Goal: Information Seeking & Learning: Learn about a topic

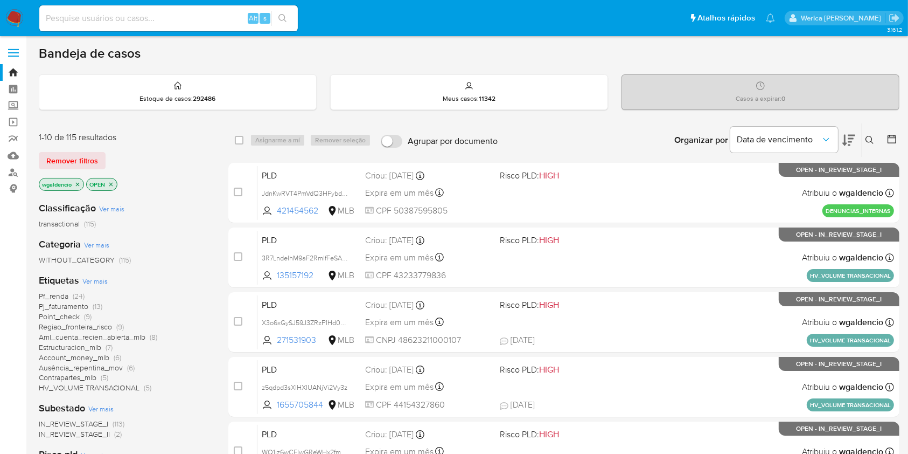
click at [43, 296] on span "Pf_renda" at bounding box center [54, 295] width 30 height 11
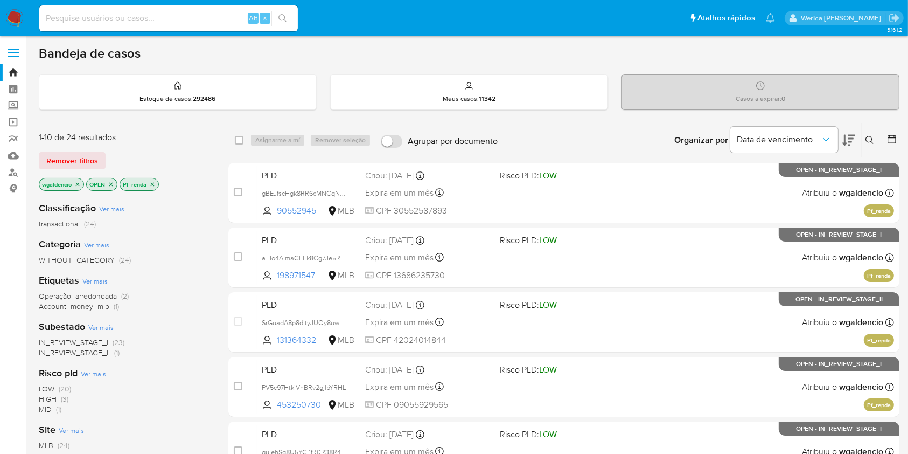
click at [158, 180] on p "Pf_renda" at bounding box center [139, 184] width 38 height 12
click at [150, 183] on icon "close-filter" at bounding box center [152, 184] width 6 height 6
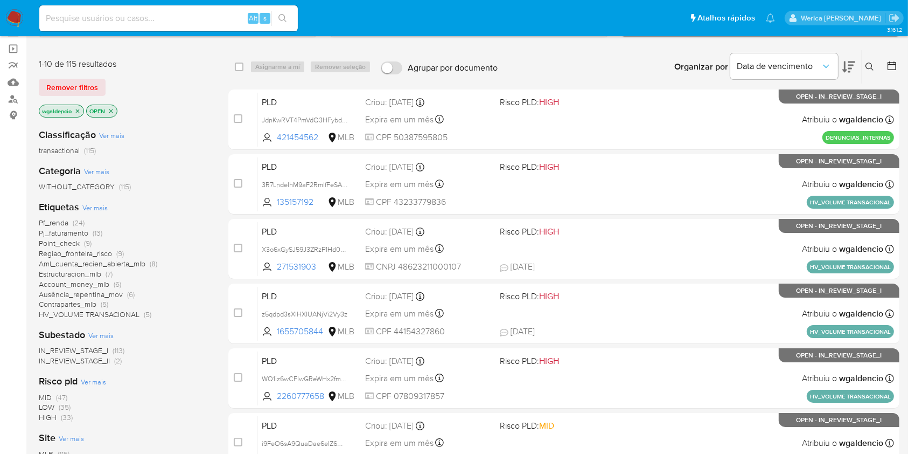
scroll to position [143, 0]
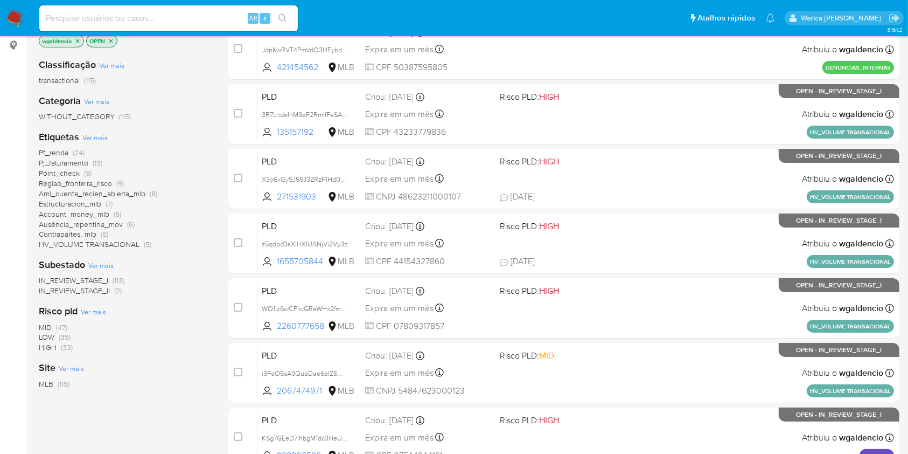
click at [62, 325] on span "(47)" at bounding box center [61, 327] width 11 height 11
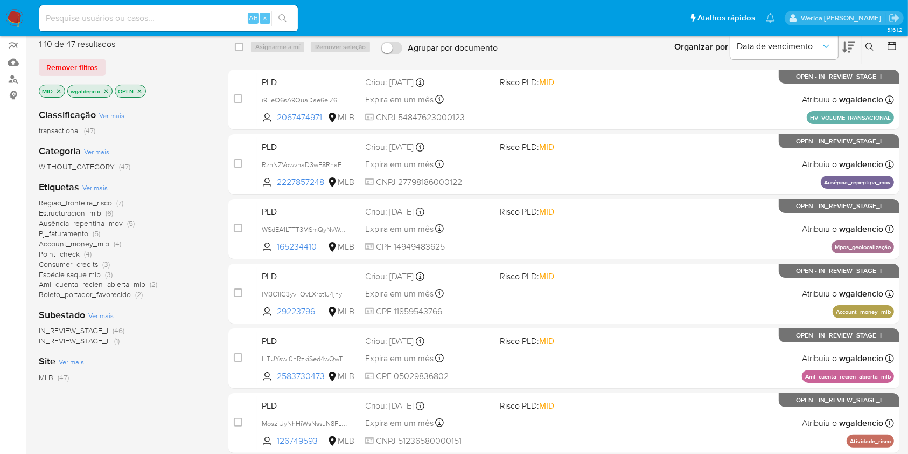
scroll to position [72, 0]
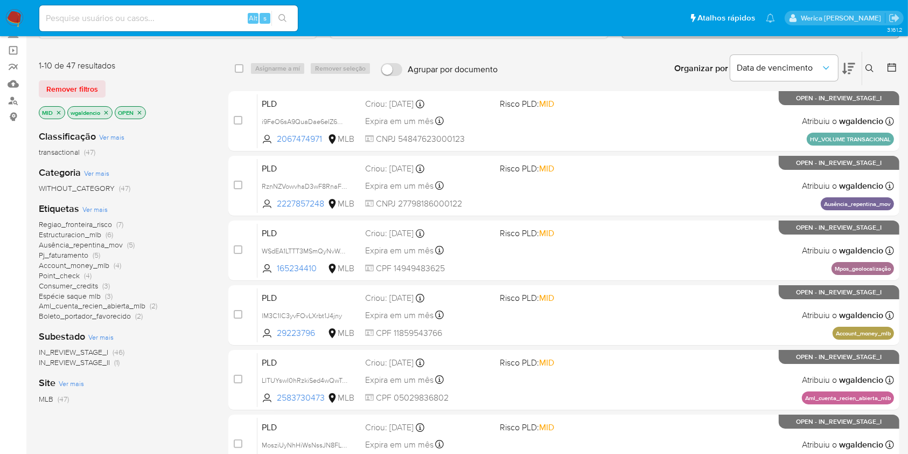
click at [97, 293] on span "Espécie saque mlb" at bounding box center [70, 295] width 62 height 11
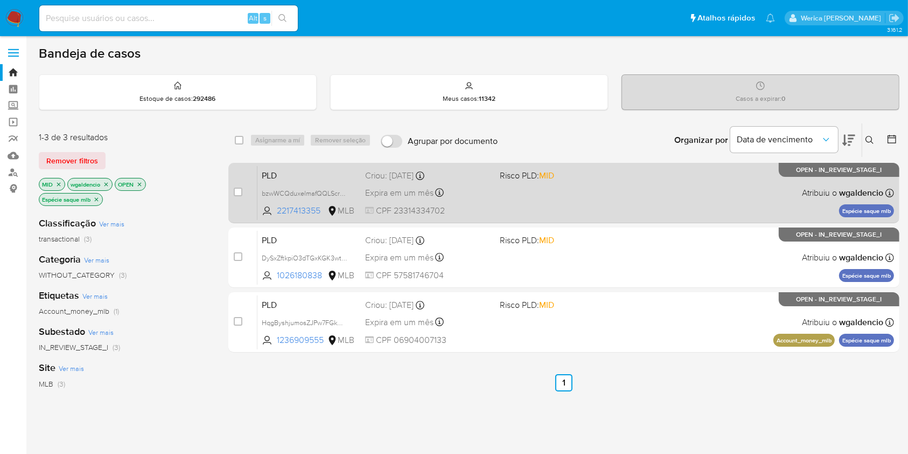
click at [672, 175] on div "PLD bzwWCQduxelmafQQLScr2vyq 2217413355 MLB Risco PLD: MID Criou: 12/09/2025 Cr…" at bounding box center [575, 192] width 637 height 54
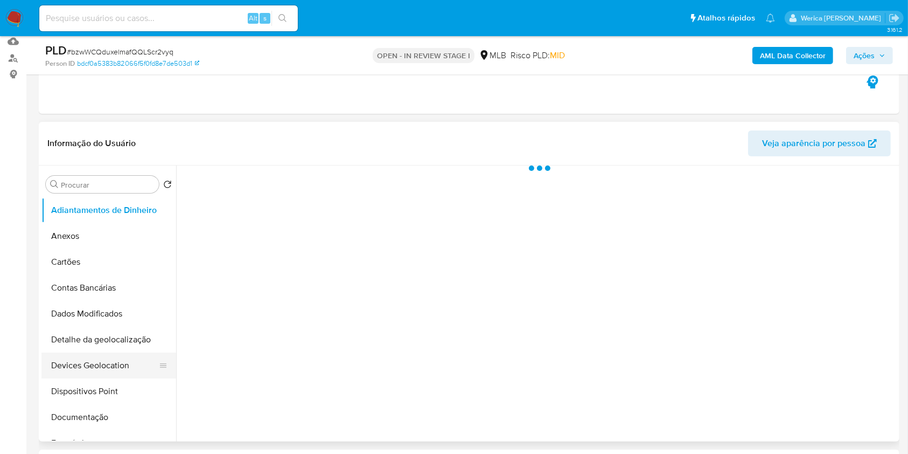
scroll to position [215, 0]
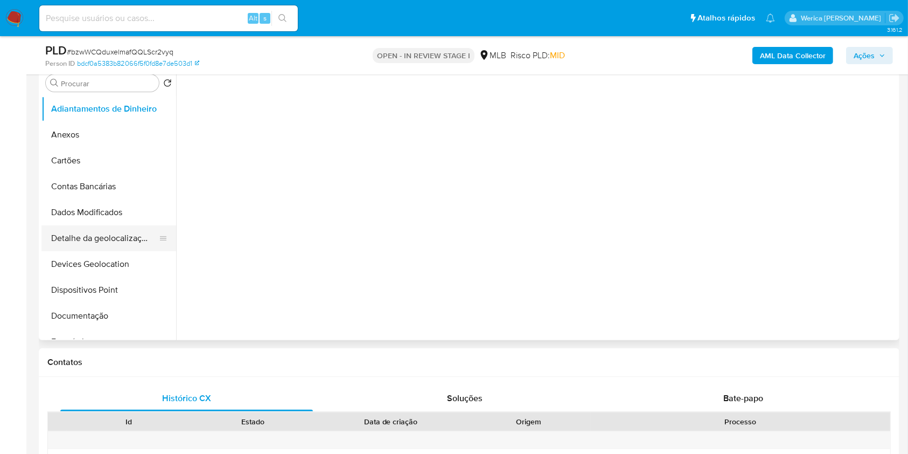
select select "10"
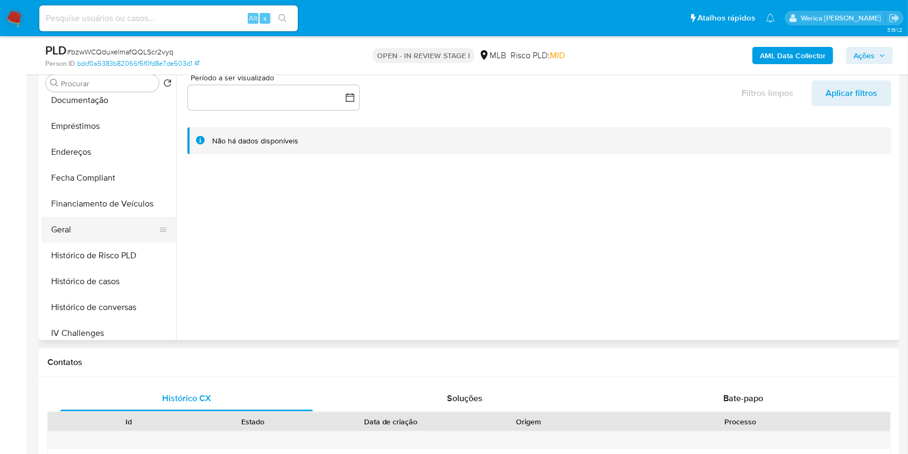
click at [111, 235] on button "Geral" at bounding box center [104, 230] width 126 height 26
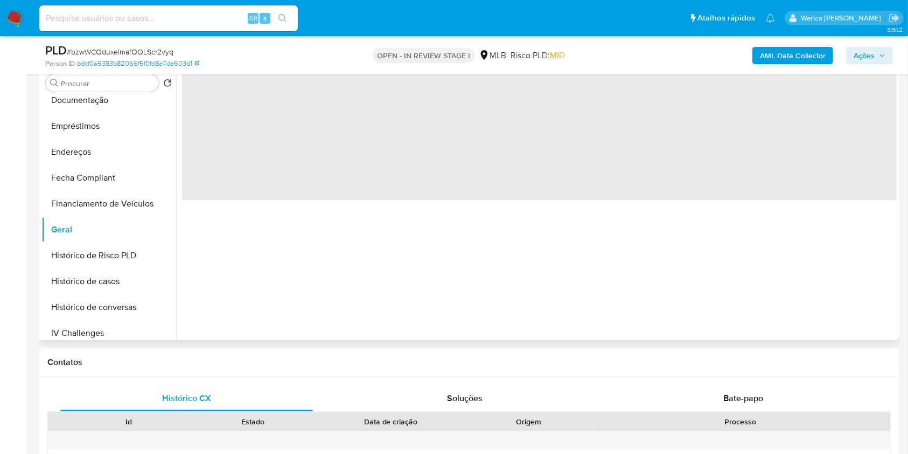
click at [302, 218] on div "‌" at bounding box center [536, 202] width 721 height 276
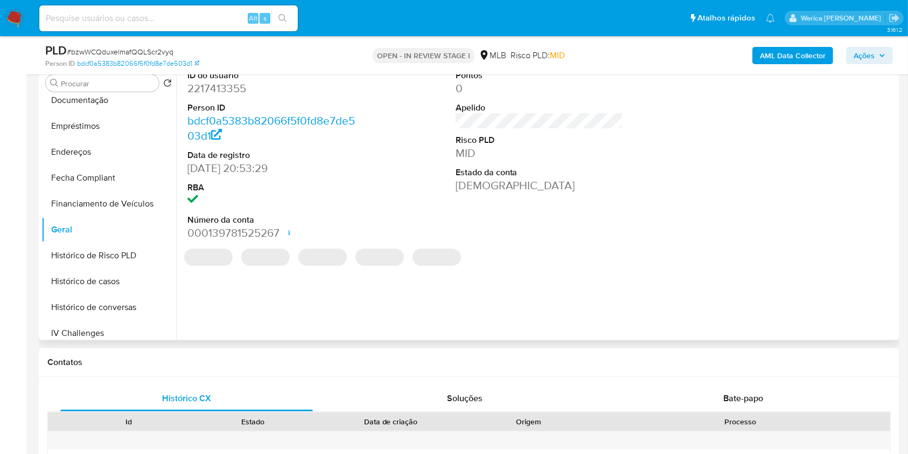
click at [214, 81] on dd "2217413355" at bounding box center [271, 88] width 168 height 15
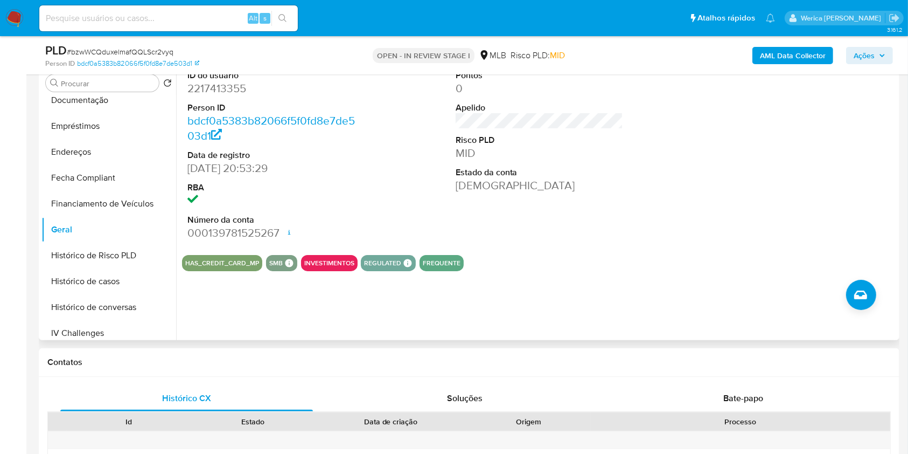
click at [225, 90] on dd "2217413355" at bounding box center [271, 88] width 168 height 15
copy dd "2217413355"
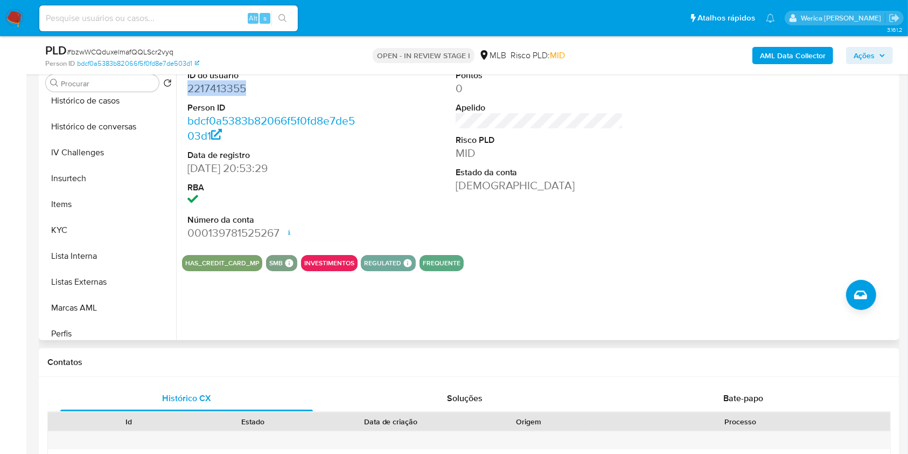
scroll to position [431, 0]
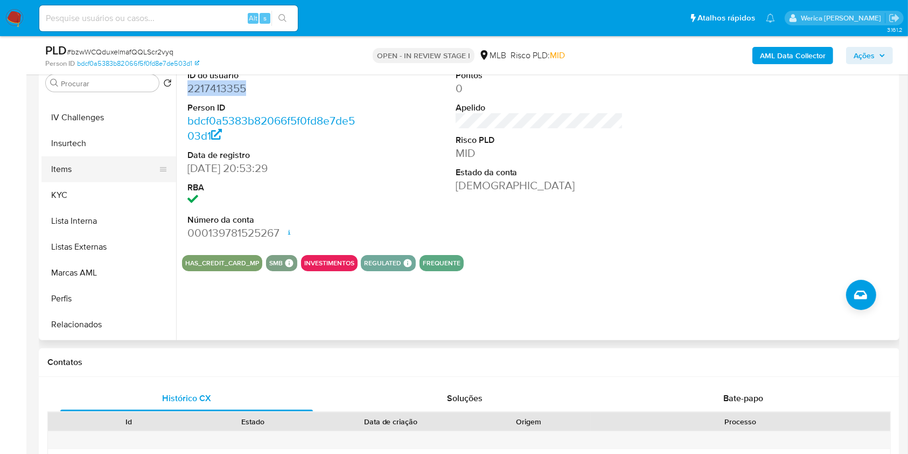
click at [79, 175] on button "Items" at bounding box center [104, 169] width 126 height 26
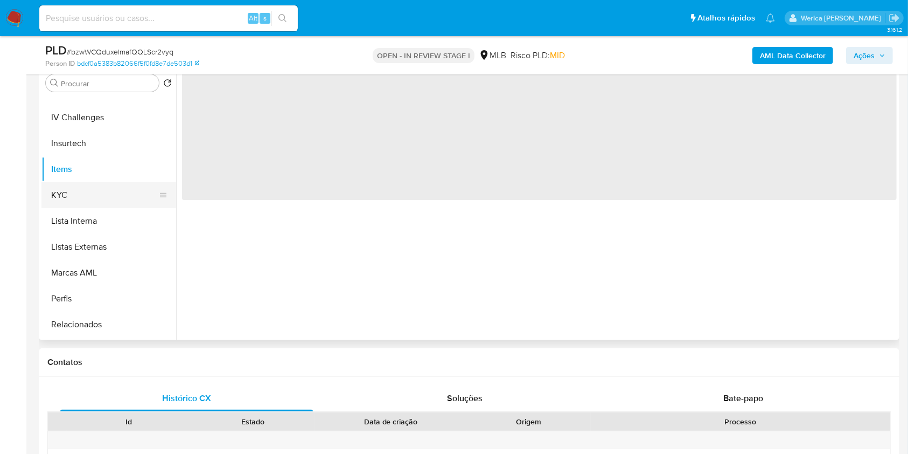
click at [86, 186] on button "KYC" at bounding box center [104, 195] width 126 height 26
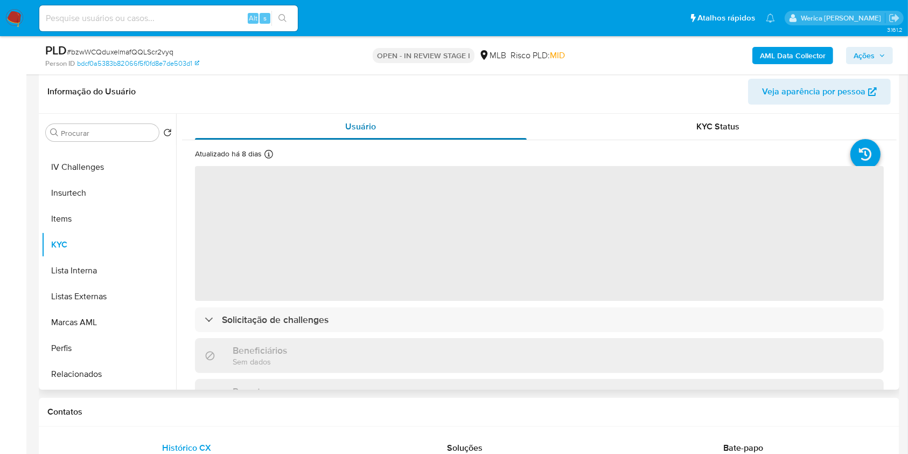
scroll to position [143, 0]
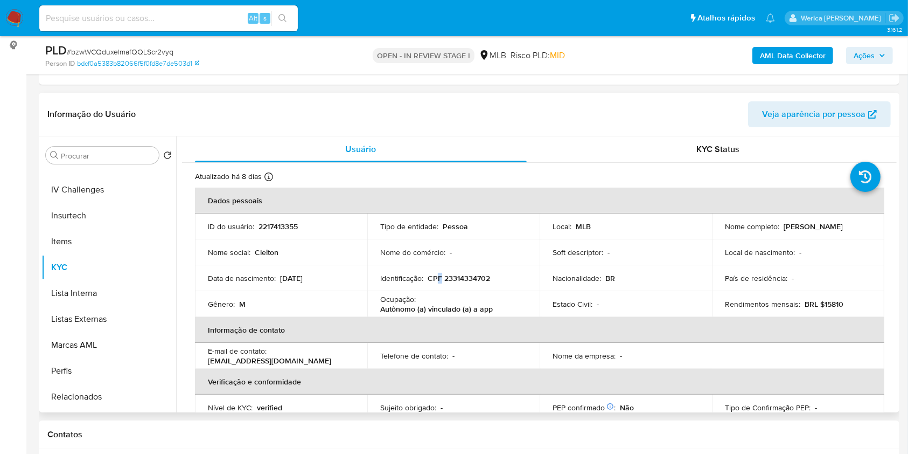
click at [442, 275] on p "CPF 23314334702" at bounding box center [459, 278] width 62 height 10
drag, startPoint x: 780, startPoint y: 225, endPoint x: 863, endPoint y: 231, distance: 83.1
click at [863, 231] on div "Nome completo : Cleiton Cardozo Lopes" at bounding box center [798, 226] width 147 height 10
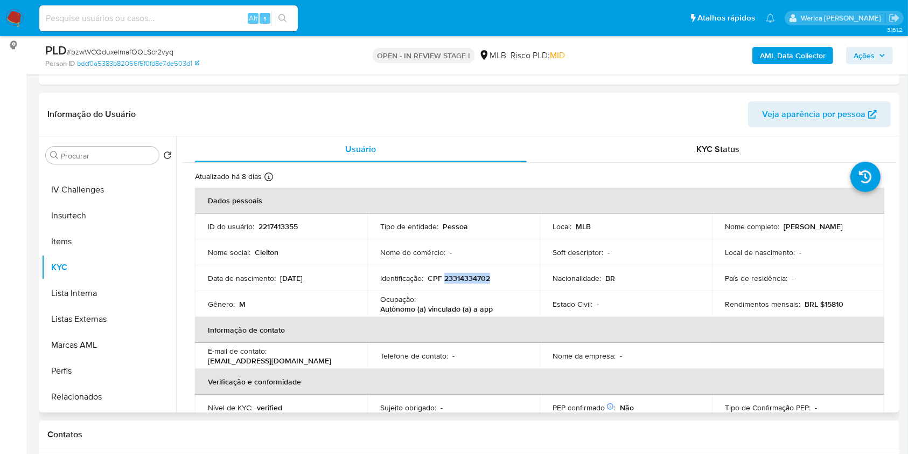
copy p "Cleiton Cardozo Lopes"
drag, startPoint x: 280, startPoint y: 274, endPoint x: 333, endPoint y: 282, distance: 53.4
click at [333, 282] on td "Data de nascimento : 09/07/2005" at bounding box center [281, 278] width 172 height 26
copy p "09/07/2005"
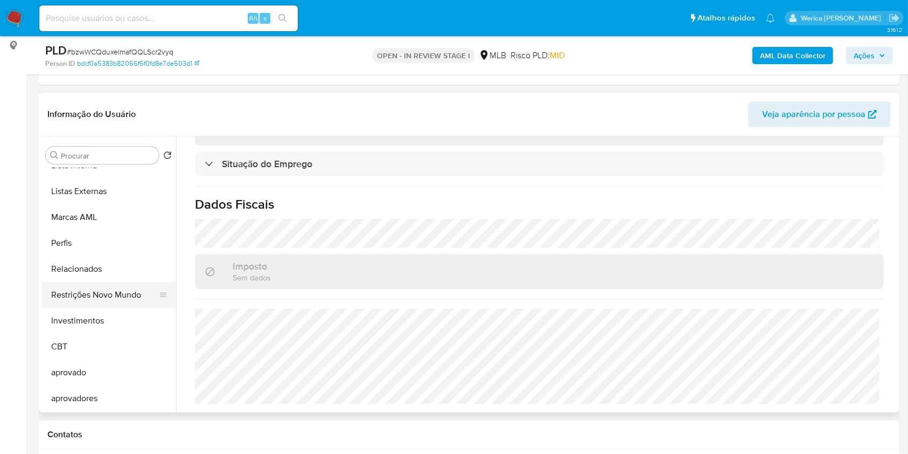
click at [117, 298] on button "Restrições Novo Mundo" at bounding box center [104, 295] width 126 height 26
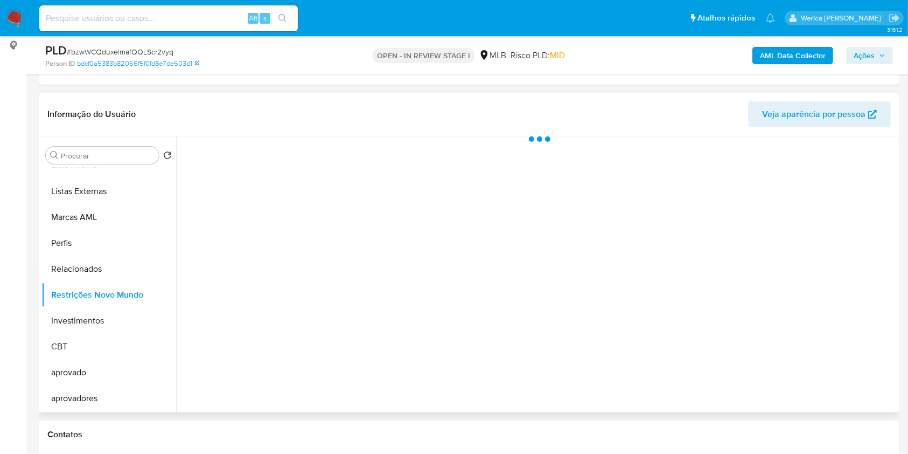
scroll to position [0, 0]
click at [273, 152] on span "Historial" at bounding box center [289, 153] width 33 height 12
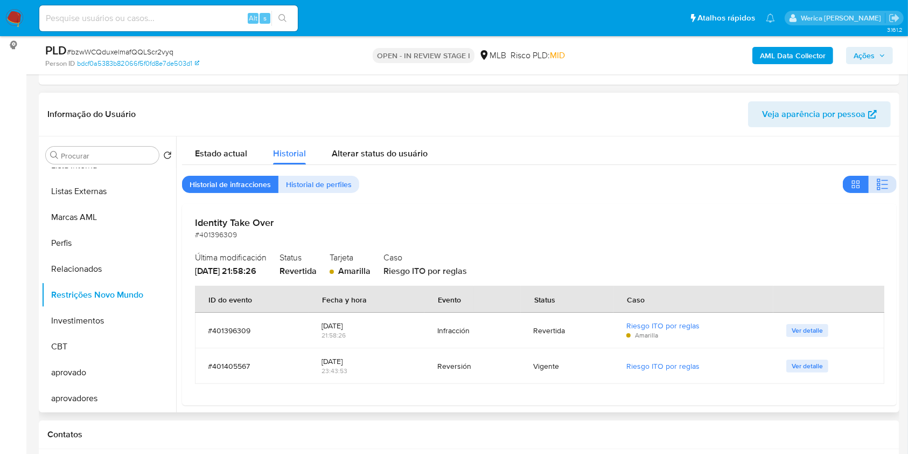
click at [877, 182] on icon "button" at bounding box center [882, 184] width 13 height 13
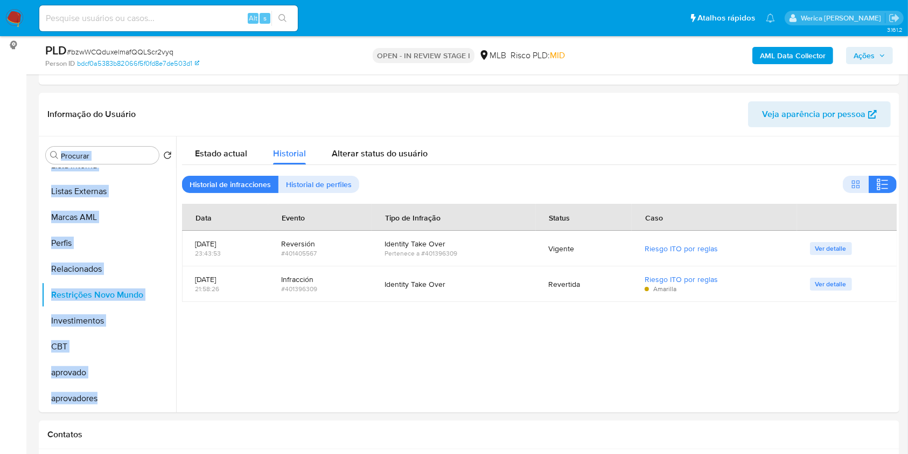
drag, startPoint x: 906, startPoint y: 88, endPoint x: 911, endPoint y: 296, distance: 208.5
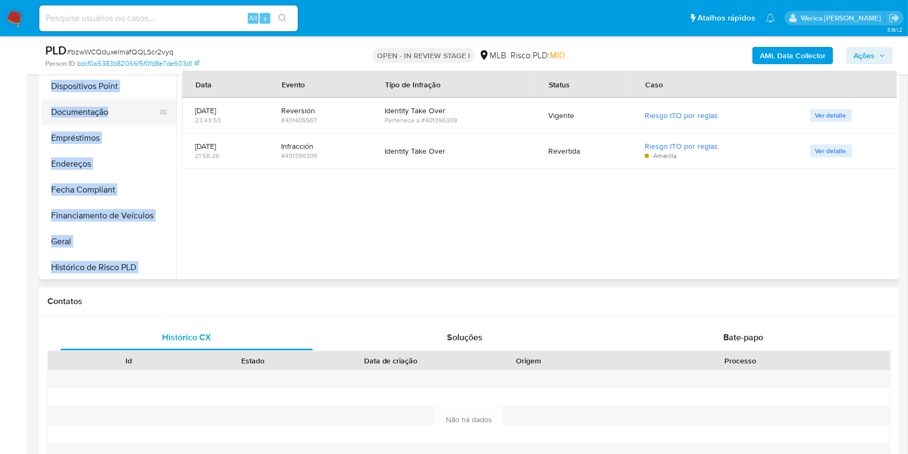
scroll to position [56, 0]
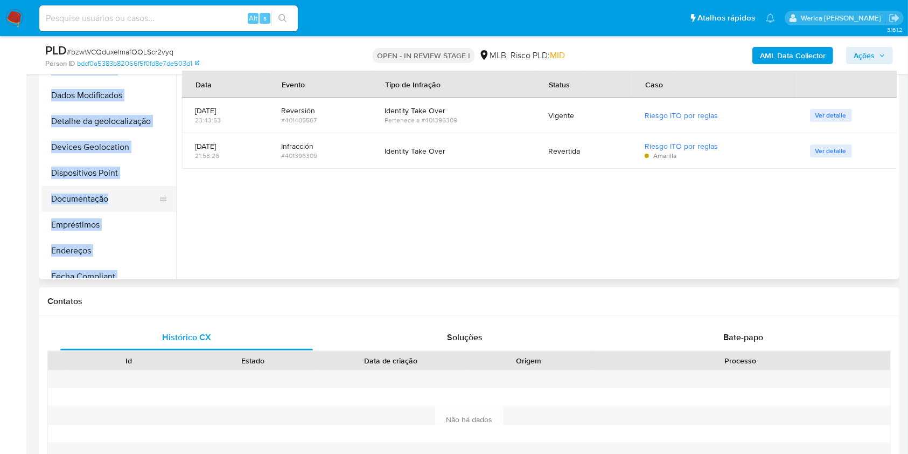
click at [112, 206] on button "Documentação" at bounding box center [104, 199] width 126 height 26
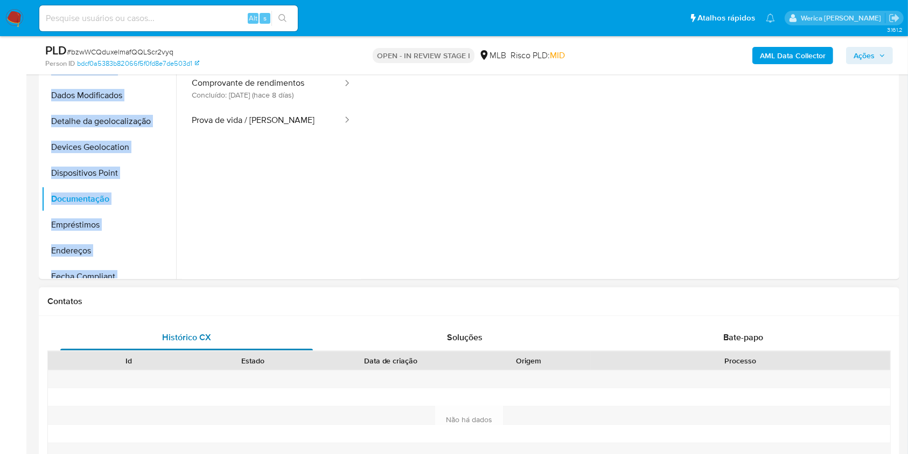
click at [162, 340] on div "Histórico CX" at bounding box center [186, 337] width 253 height 26
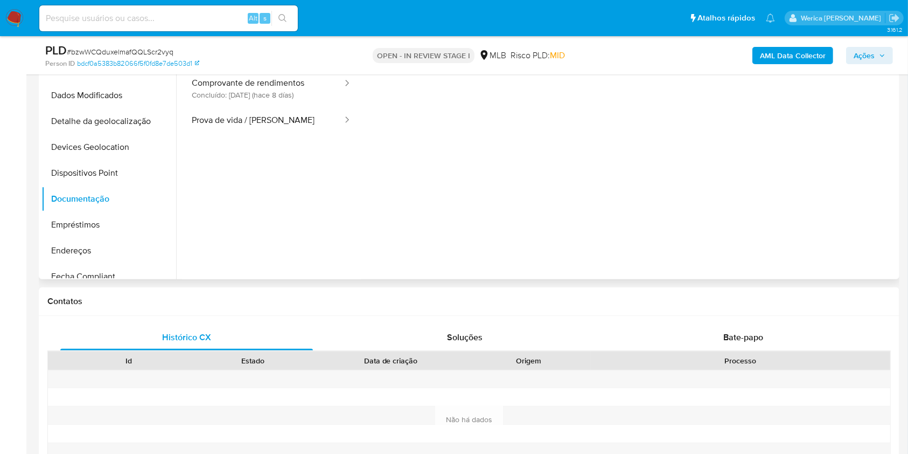
click at [393, 268] on div at bounding box center [629, 189] width 536 height 345
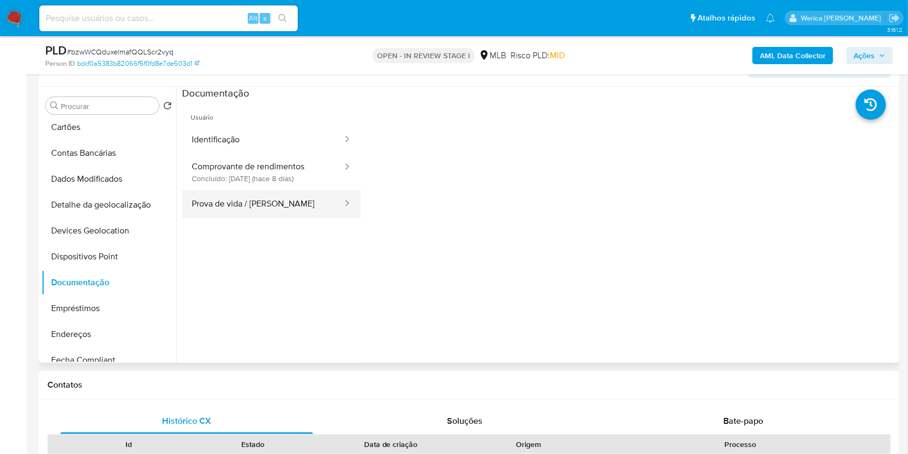
scroll to position [133, 0]
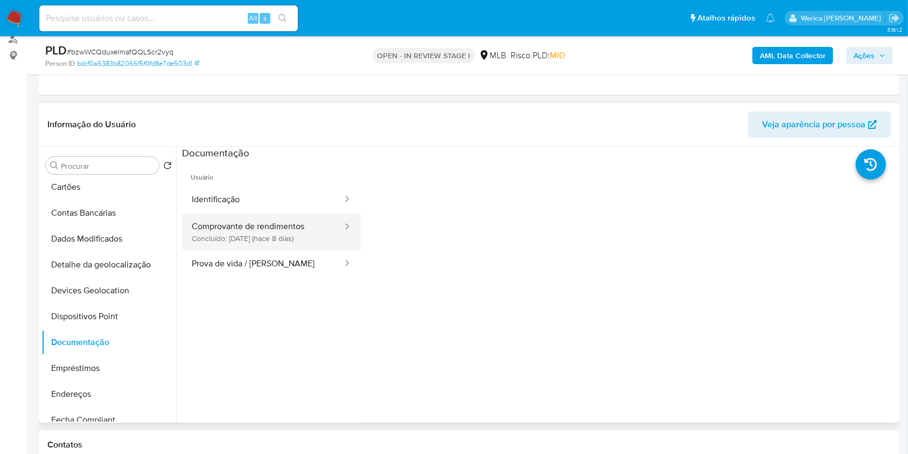
click at [246, 234] on button "Comprovante de rendimentos Concluído: 22/09/2025 (hace 8 días)" at bounding box center [263, 231] width 162 height 37
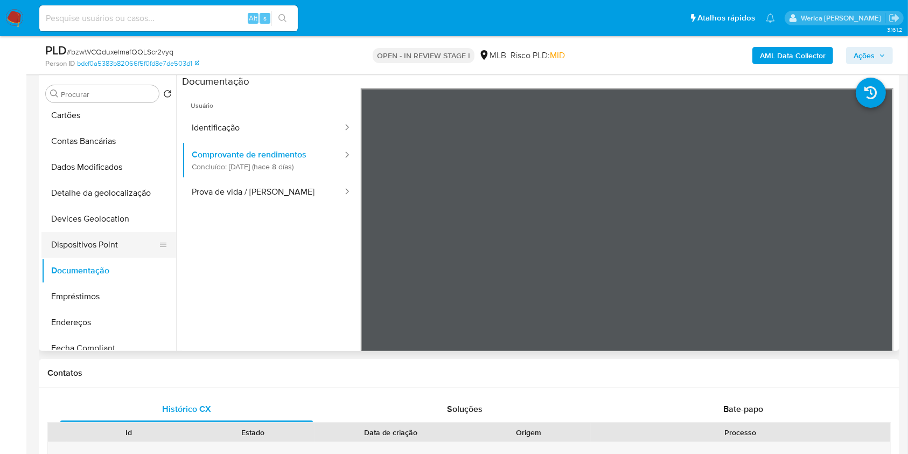
scroll to position [343, 0]
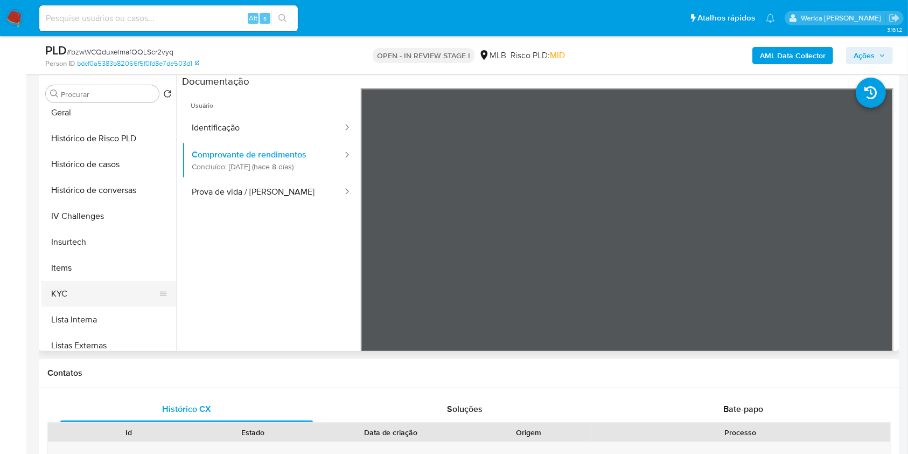
click at [114, 287] on button "KYC" at bounding box center [104, 294] width 126 height 26
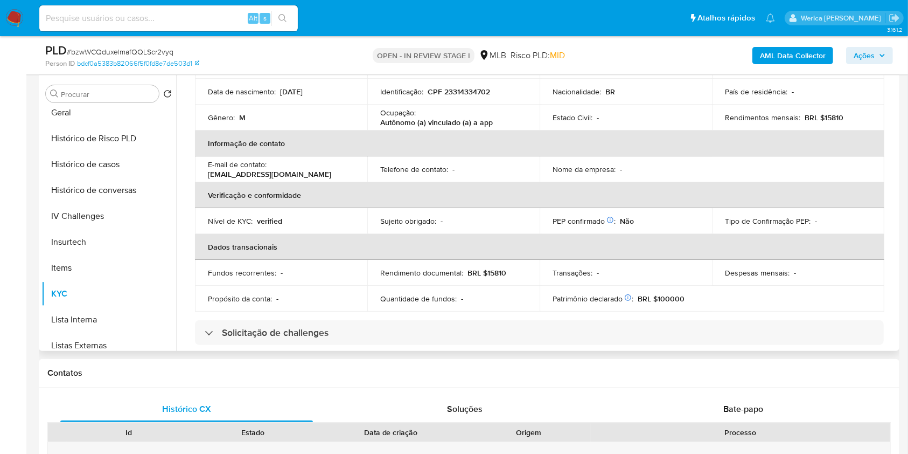
scroll to position [109, 0]
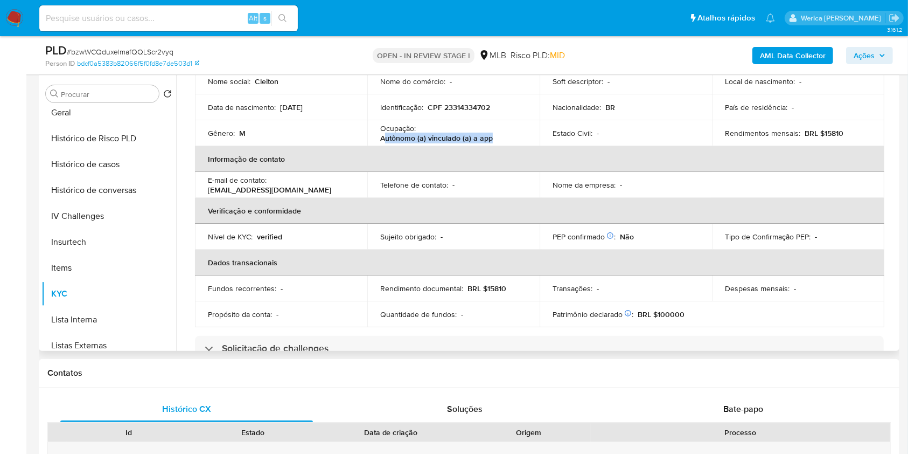
drag, startPoint x: 382, startPoint y: 138, endPoint x: 493, endPoint y: 137, distance: 111.0
click at [493, 137] on div "Ocupação : Autônomo (a) vinculado (a) a app" at bounding box center [453, 132] width 147 height 19
copy p "utônomo (a) vinculado (a) a app"
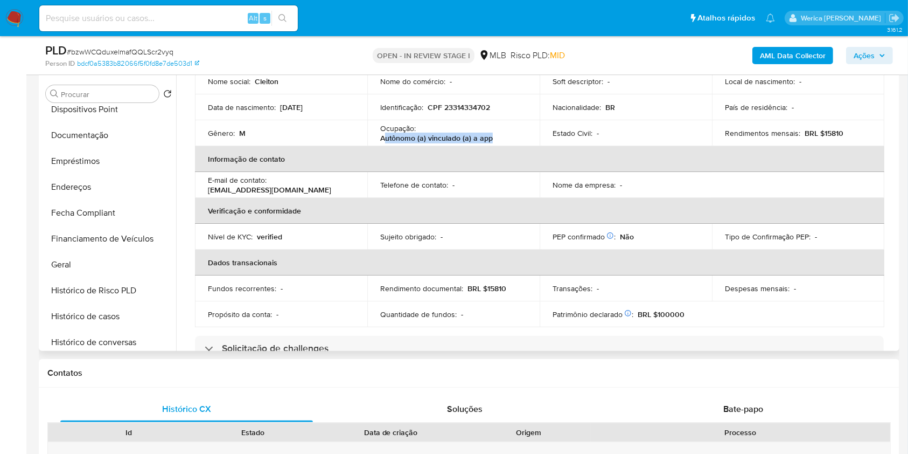
scroll to position [128, 0]
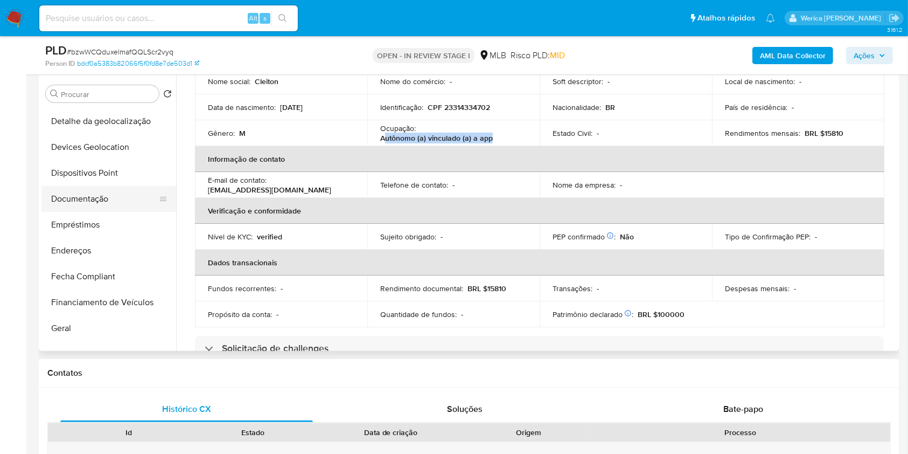
click at [116, 201] on button "Documentação" at bounding box center [104, 199] width 126 height 26
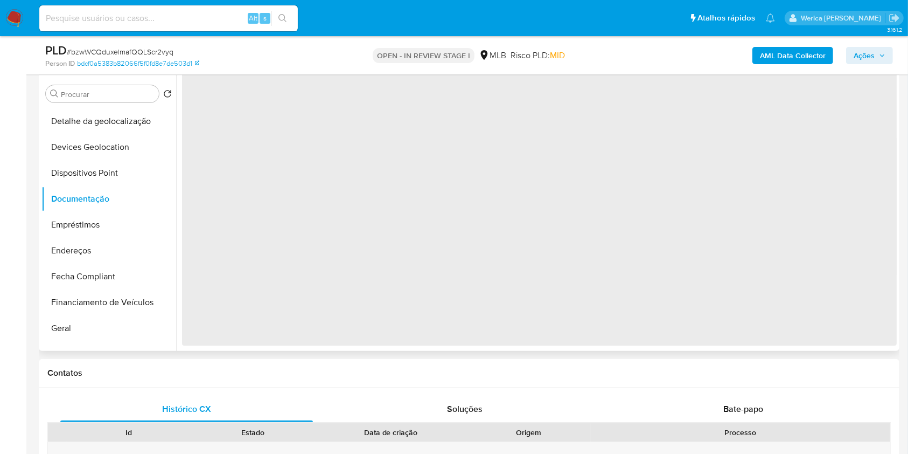
scroll to position [0, 0]
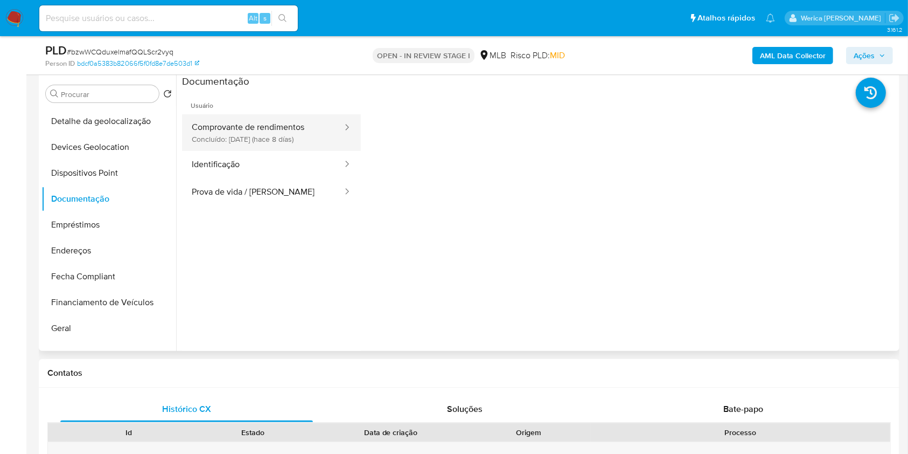
click at [253, 128] on button "Comprovante de rendimentos Concluído: 22/09/2025 (hace 8 días)" at bounding box center [263, 132] width 162 height 37
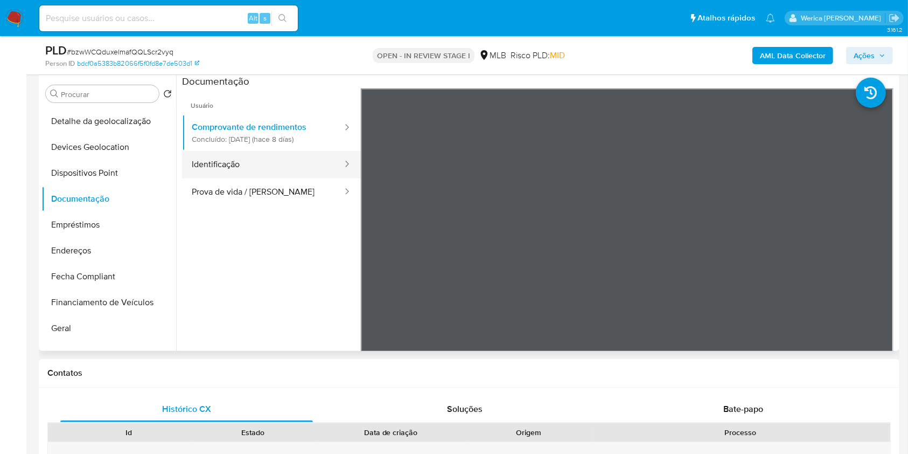
click at [284, 157] on button "Identificação" at bounding box center [263, 164] width 162 height 27
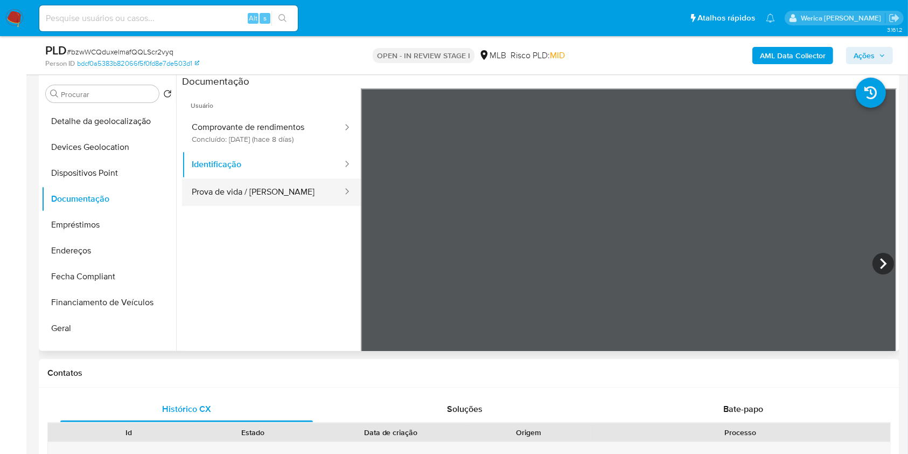
click at [308, 189] on button "Prova de vida / Selfie" at bounding box center [263, 191] width 162 height 27
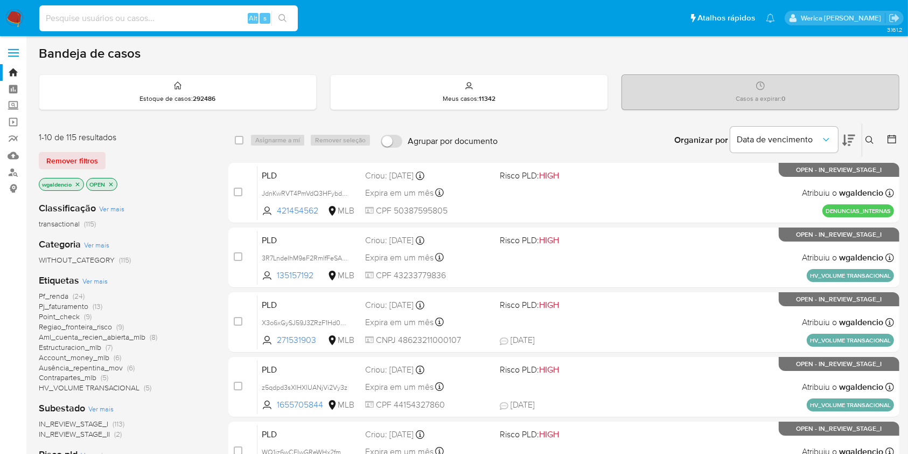
click at [183, 18] on input at bounding box center [168, 18] width 259 height 14
paste input "1064107146"
type input "1064107146"
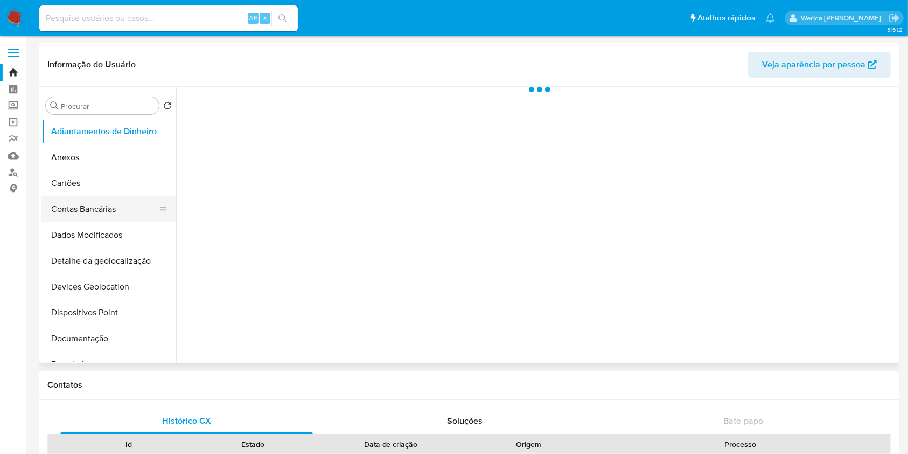
scroll to position [215, 0]
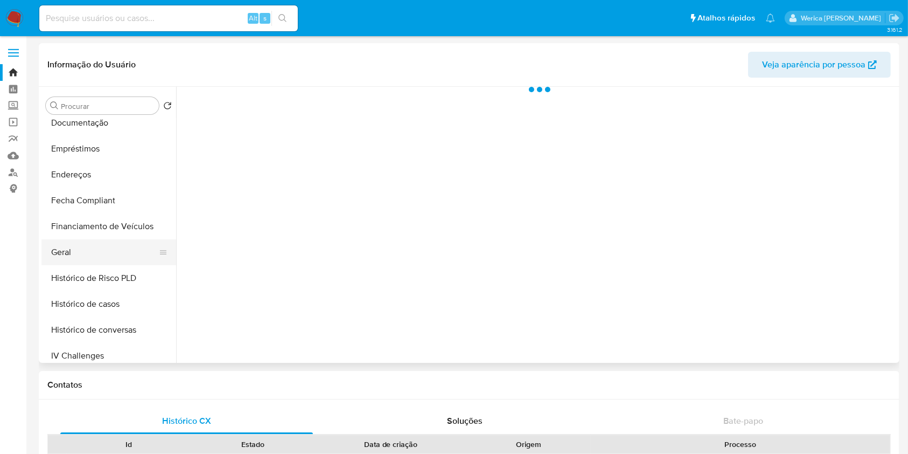
select select "10"
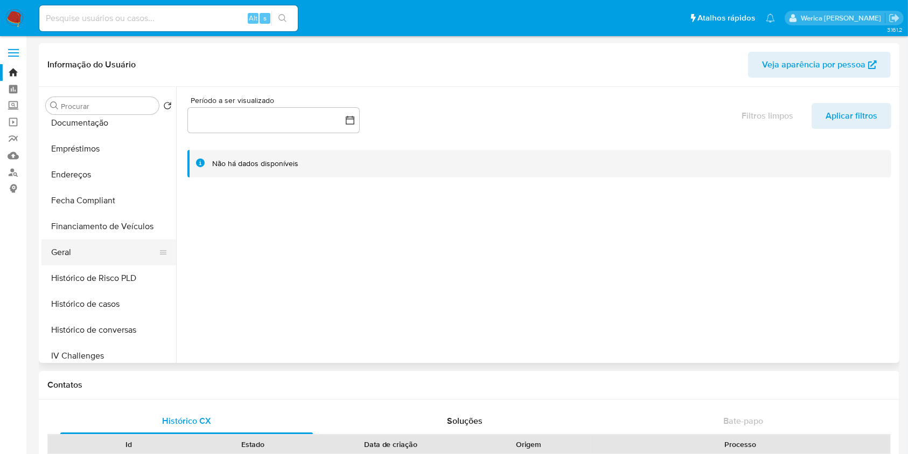
click at [120, 253] on button "Geral" at bounding box center [104, 252] width 126 height 26
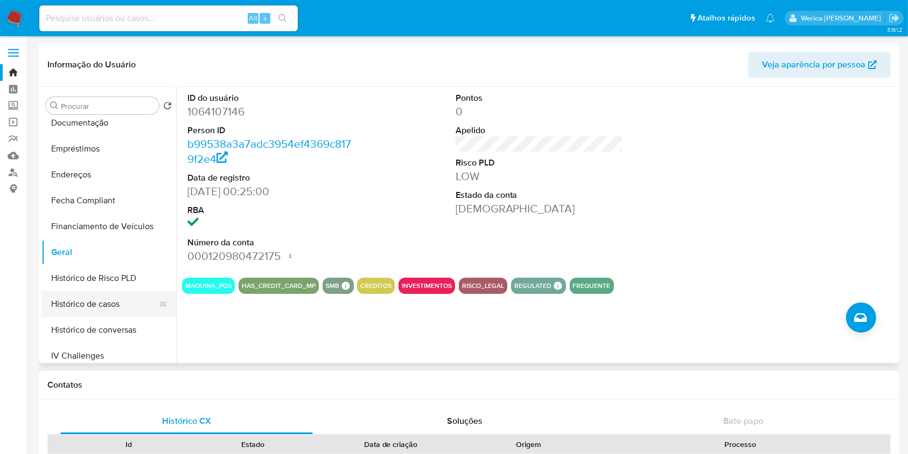
click at [126, 304] on button "Histórico de casos" at bounding box center [104, 304] width 126 height 26
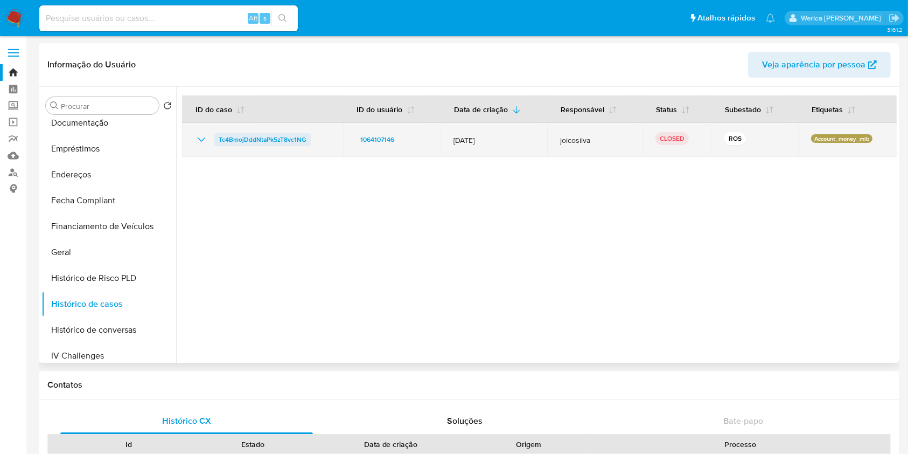
click at [265, 143] on span "Tc4BmojDddNtaPk5zT8vc1NG" at bounding box center [263, 139] width 88 height 13
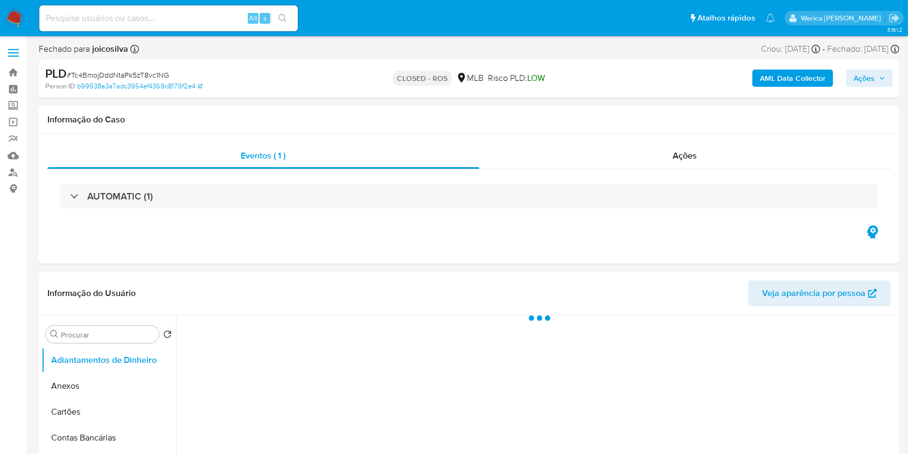
select select "10"
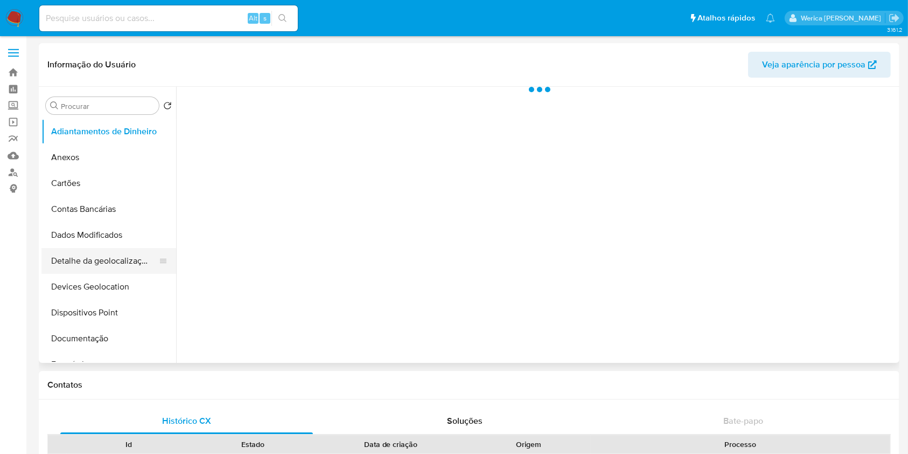
scroll to position [215, 0]
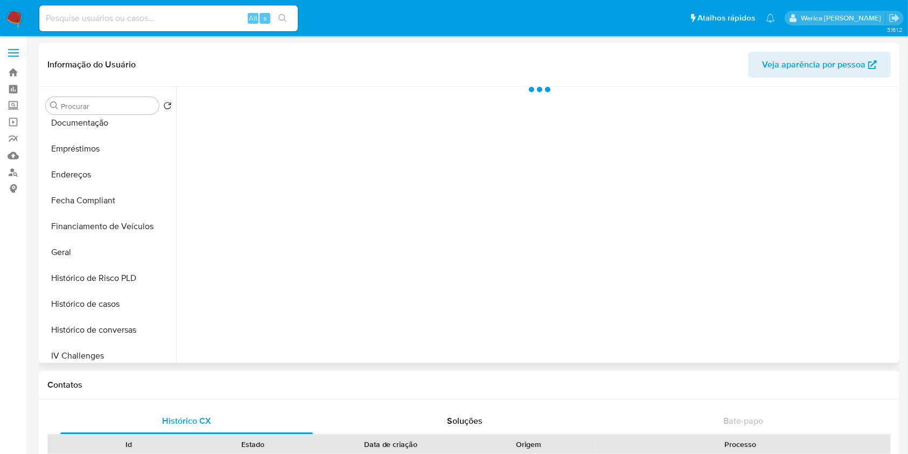
select select "10"
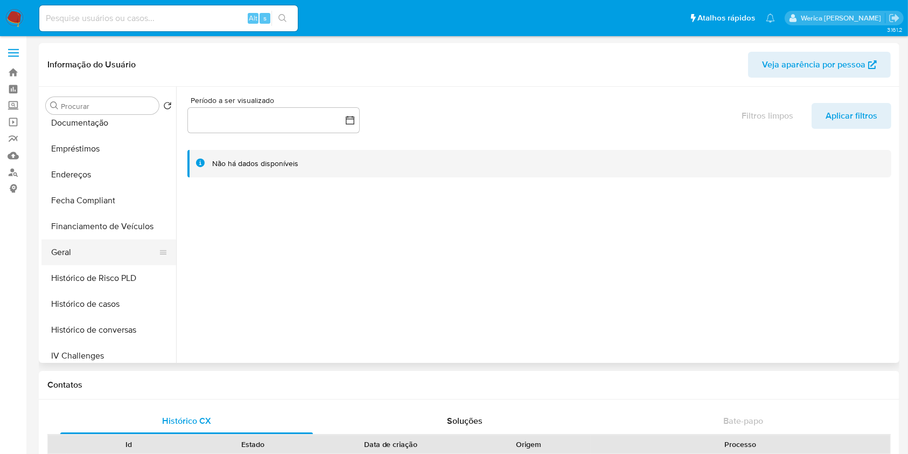
click at [95, 248] on button "Geral" at bounding box center [104, 252] width 126 height 26
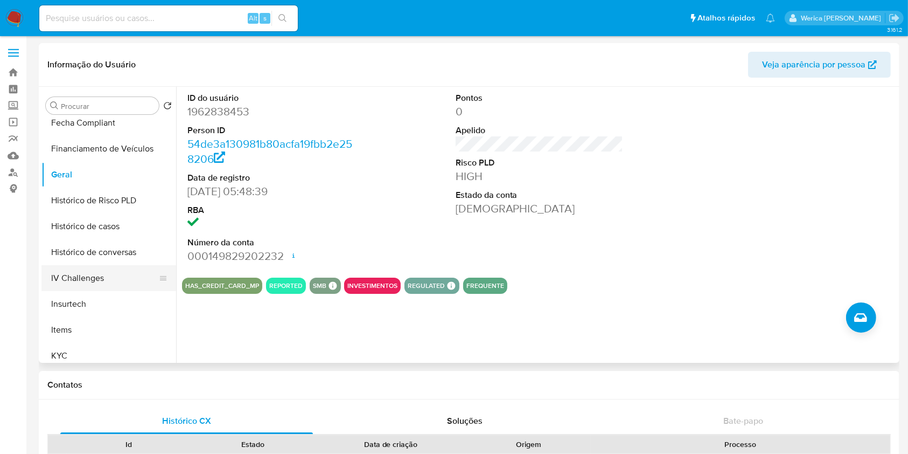
scroll to position [359, 0]
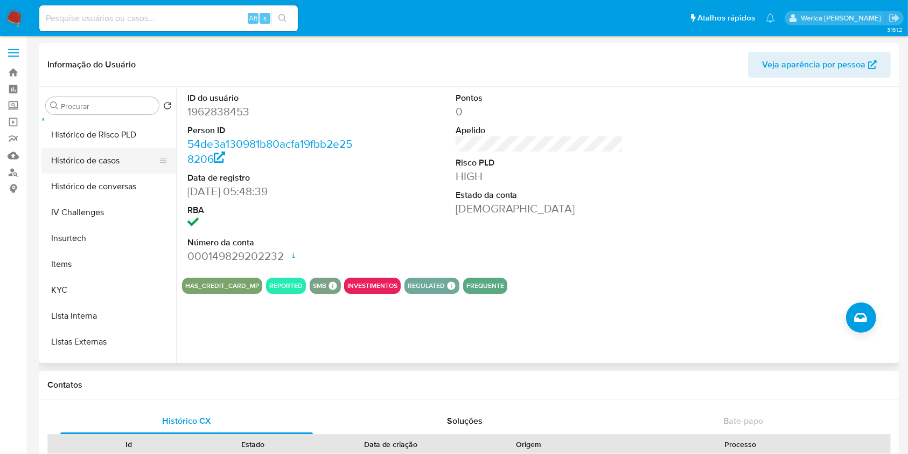
click at [103, 161] on button "Histórico de casos" at bounding box center [104, 161] width 126 height 26
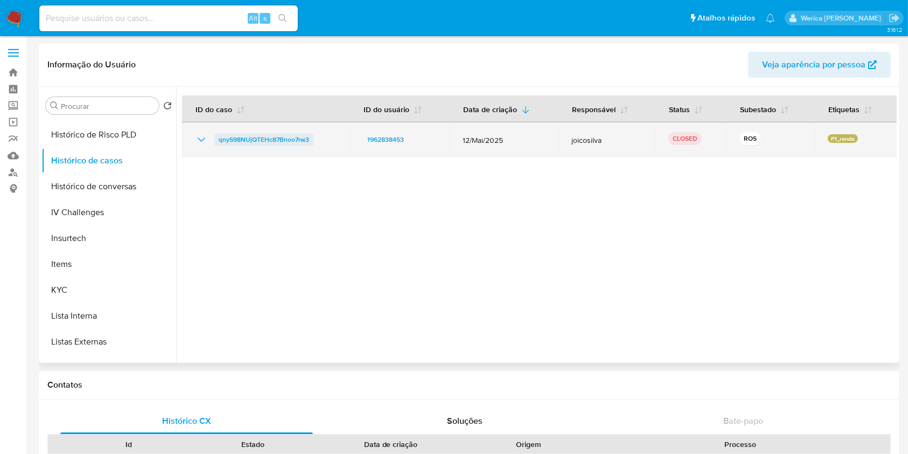
click at [289, 142] on span "qnyS98NUjQTEHc87Bnoo7rw3" at bounding box center [264, 139] width 90 height 13
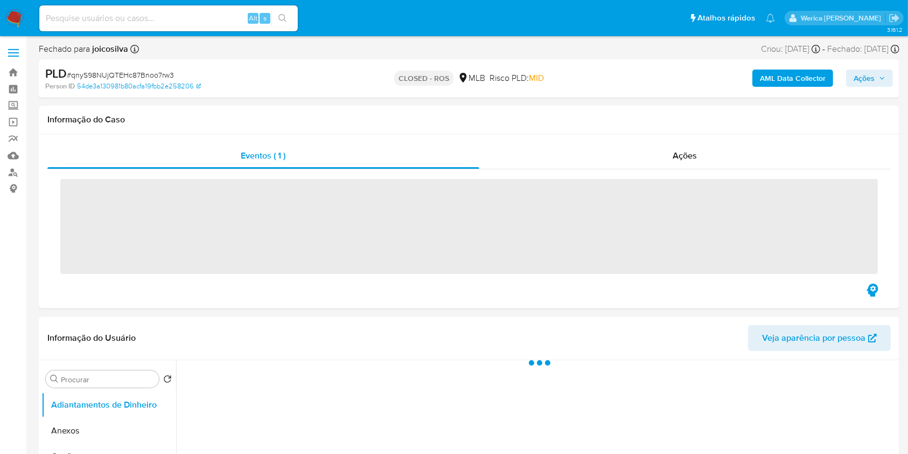
click at [734, 118] on h1 "Informação do Caso" at bounding box center [468, 119] width 843 height 11
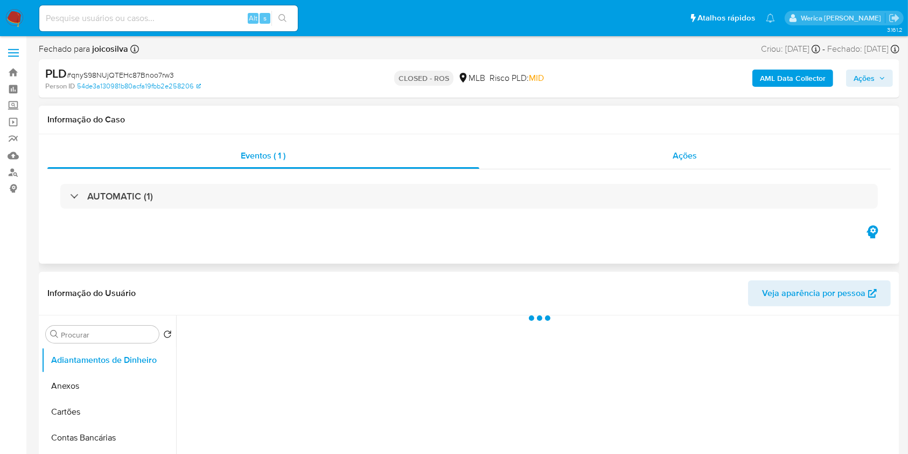
click at [706, 151] on div "Ações" at bounding box center [685, 156] width 412 height 26
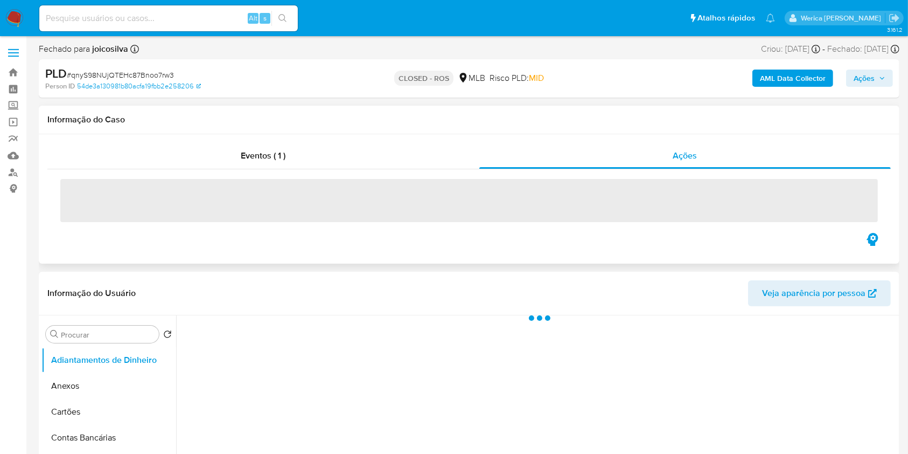
select select "10"
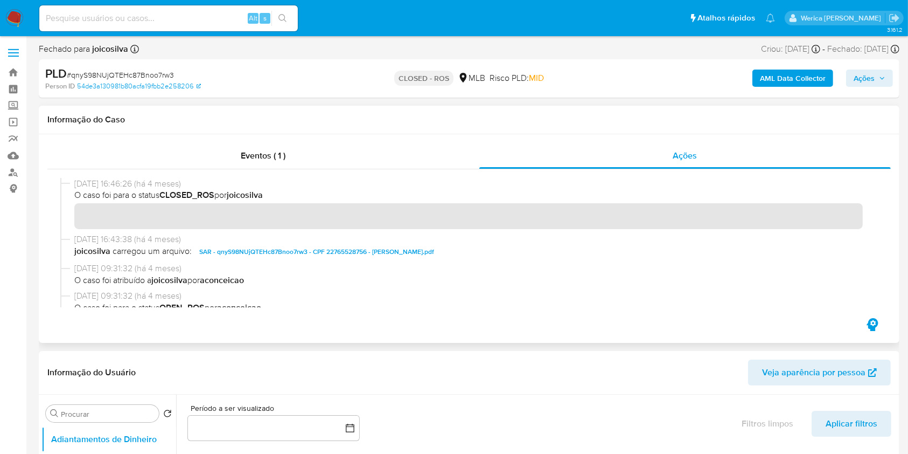
drag, startPoint x: 72, startPoint y: 183, endPoint x: 119, endPoint y: 186, distance: 47.0
click at [119, 186] on div "[DATE] 16:46:26 (há 4 meses) O caso foi para o status CLOSED_ROS por joicosilva" at bounding box center [469, 205] width 818 height 55
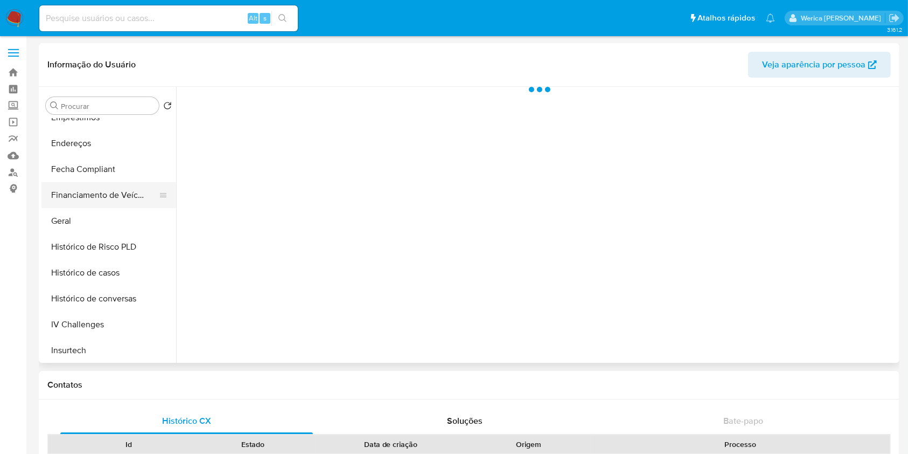
select select "10"
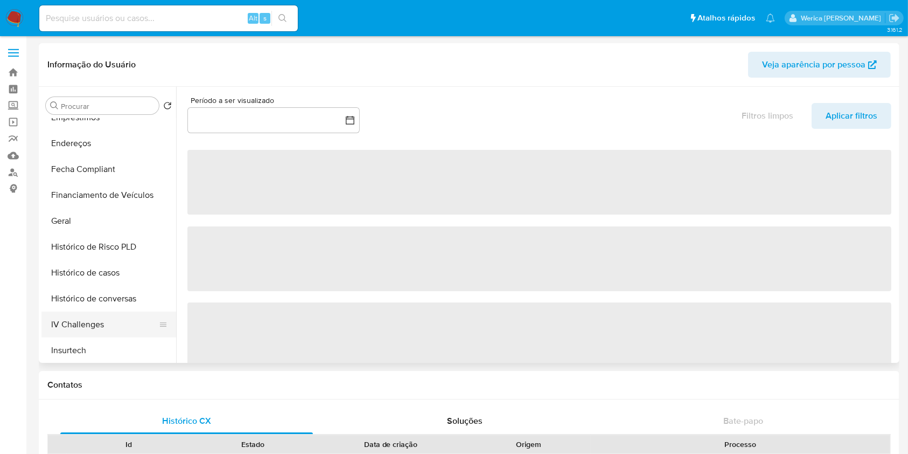
scroll to position [287, 0]
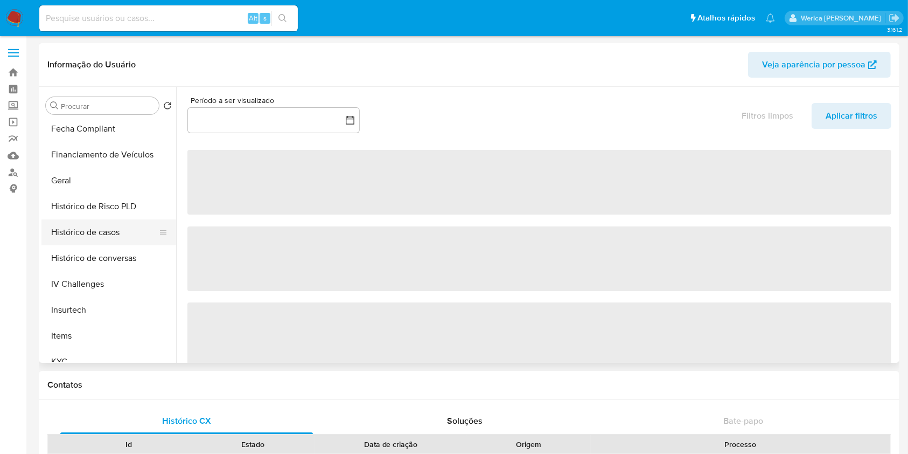
click at [141, 239] on button "Histórico de casos" at bounding box center [104, 232] width 126 height 26
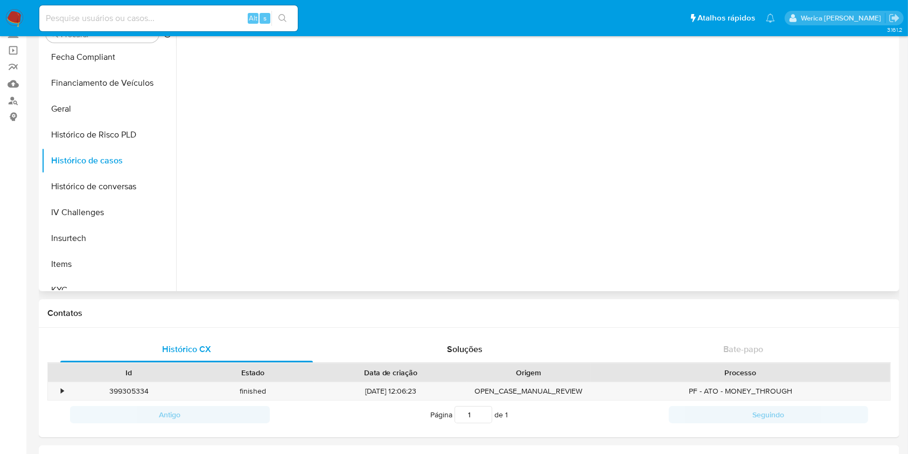
scroll to position [0, 0]
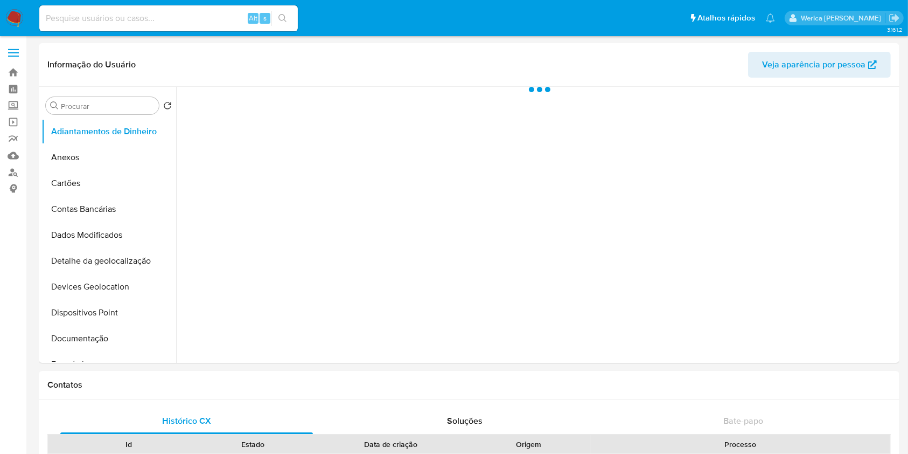
select select "10"
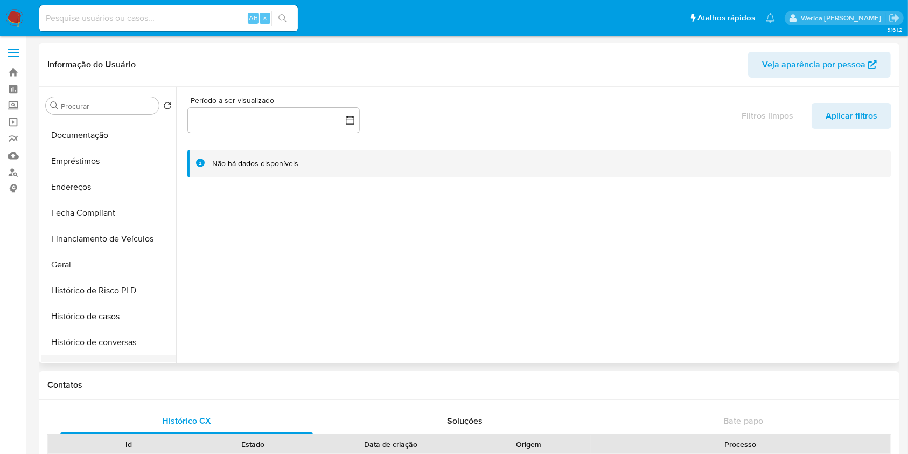
scroll to position [287, 0]
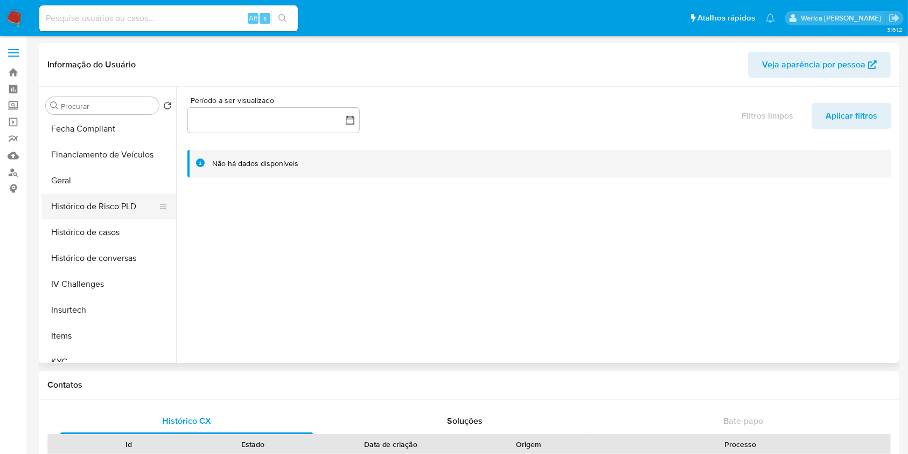
click at [114, 211] on button "Histórico de Risco PLD" at bounding box center [104, 206] width 126 height 26
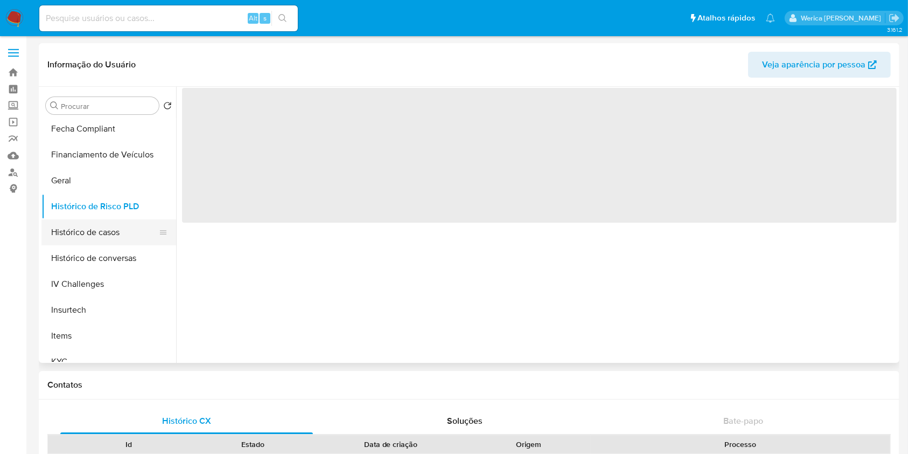
click at [120, 222] on button "Histórico de casos" at bounding box center [104, 232] width 126 height 26
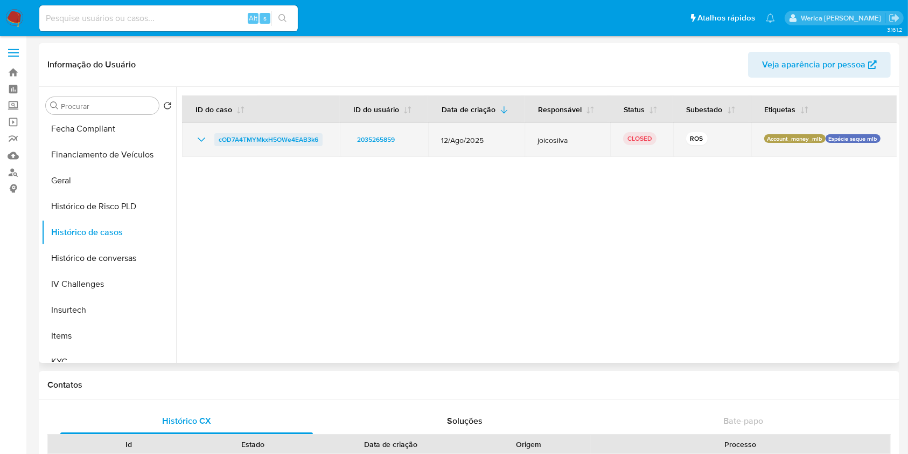
click at [299, 145] on span "cOD7A4TMYMkxH5OWe4EAB3k6" at bounding box center [269, 139] width 100 height 13
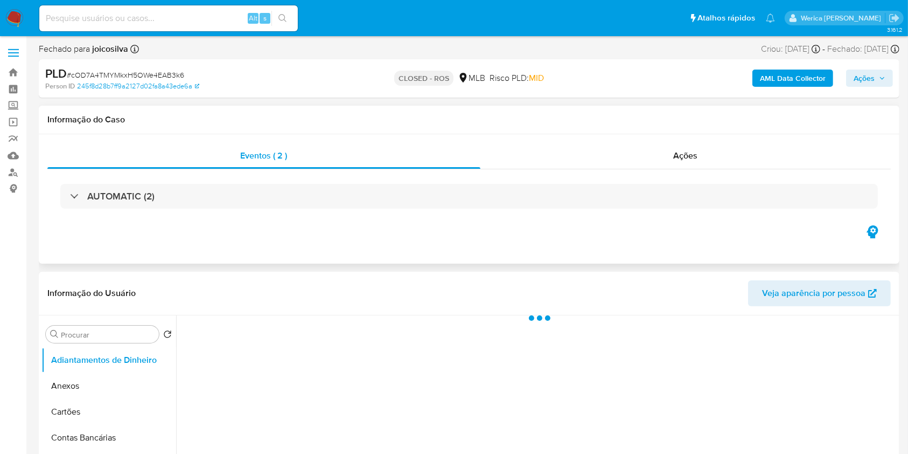
click at [672, 141] on div "Eventos ( 2 ) Ações AUTOMATIC (2)" at bounding box center [469, 198] width 861 height 129
click at [678, 155] on span "Ações" at bounding box center [686, 155] width 24 height 12
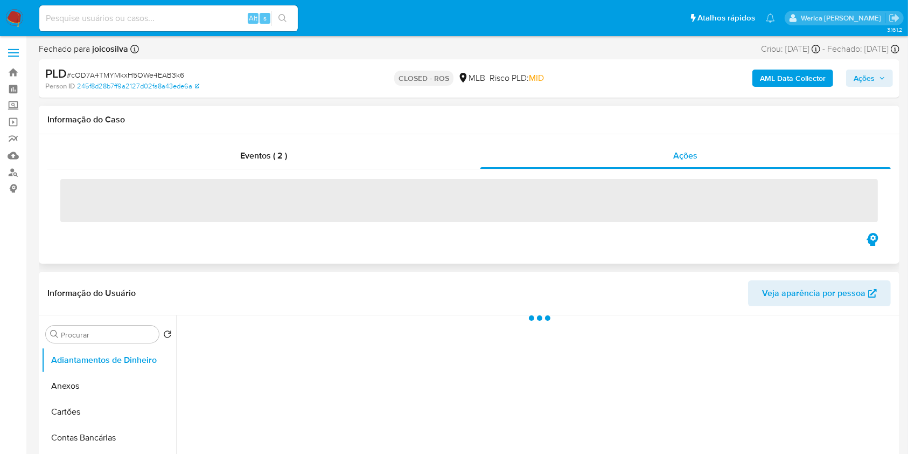
select select "10"
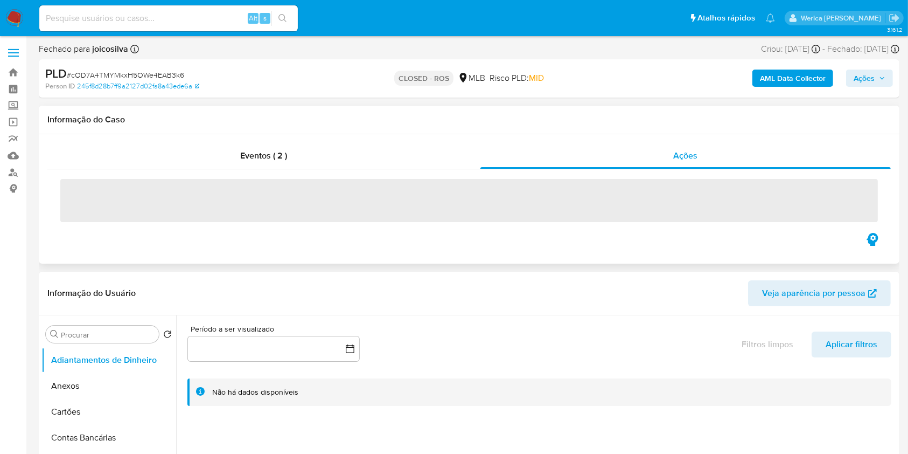
click at [90, 199] on span "‌" at bounding box center [469, 200] width 818 height 43
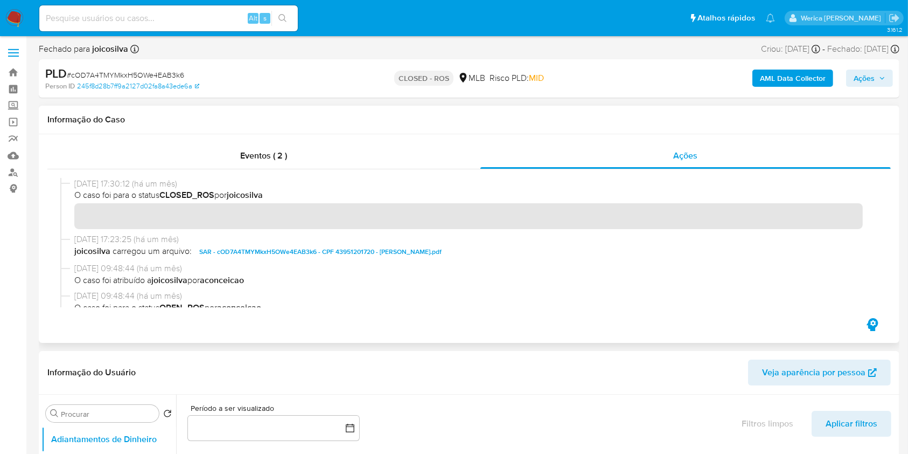
drag, startPoint x: 76, startPoint y: 188, endPoint x: 96, endPoint y: 191, distance: 20.1
click at [110, 190] on span "O caso foi para o status CLOSED_ROS por joicosilva" at bounding box center [473, 195] width 799 height 12
drag, startPoint x: 72, startPoint y: 183, endPoint x: 118, endPoint y: 182, distance: 45.8
click at [118, 182] on div "03/09/2025 17:30:12 (há um mês) O caso foi para o status CLOSED_ROS por joicosi…" at bounding box center [469, 205] width 818 height 55
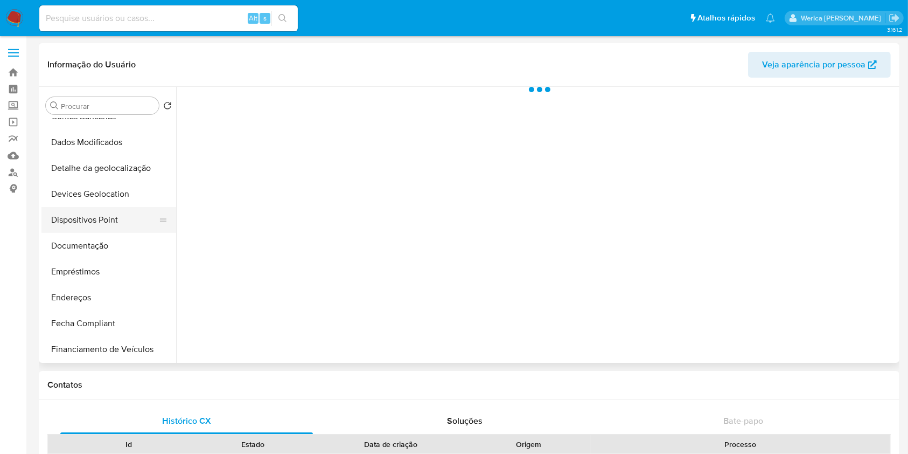
scroll to position [143, 0]
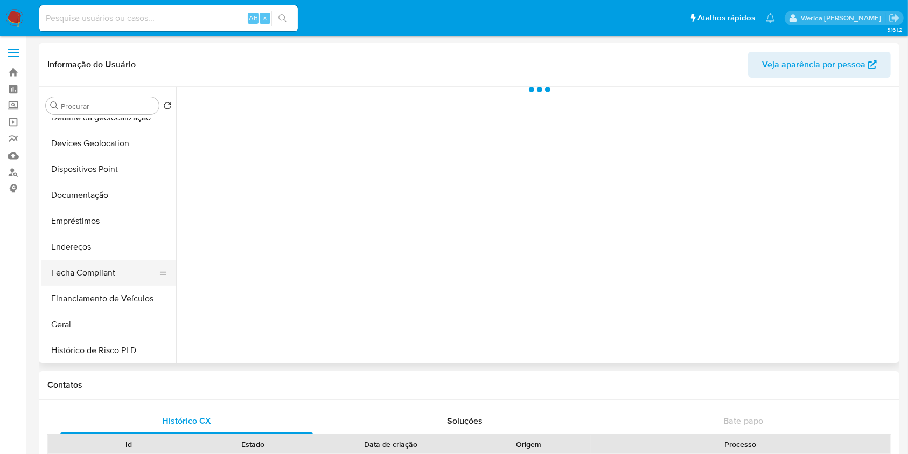
select select "10"
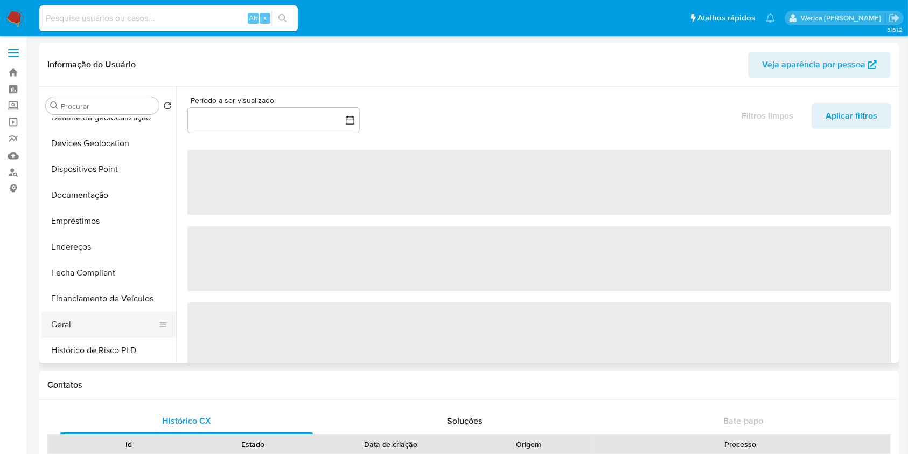
click at [92, 322] on button "Geral" at bounding box center [104, 324] width 126 height 26
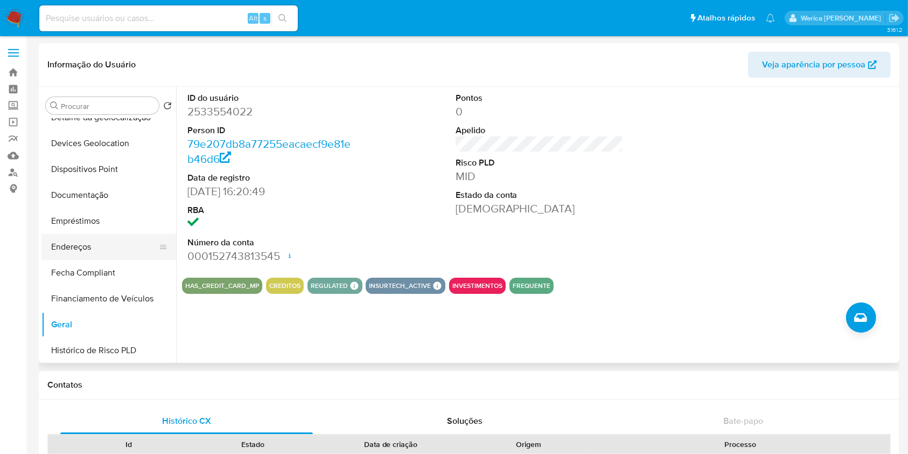
scroll to position [215, 0]
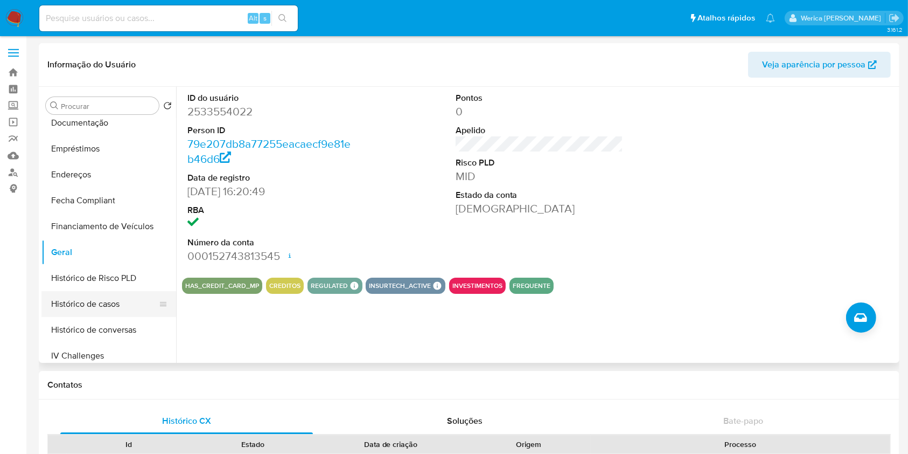
click at [97, 296] on button "Histórico de casos" at bounding box center [104, 304] width 126 height 26
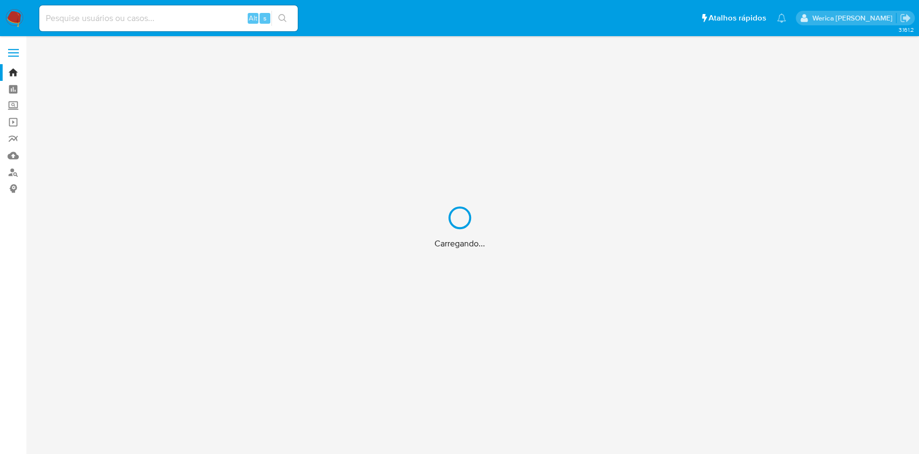
click at [143, 19] on div "Carregando..." at bounding box center [459, 227] width 919 height 454
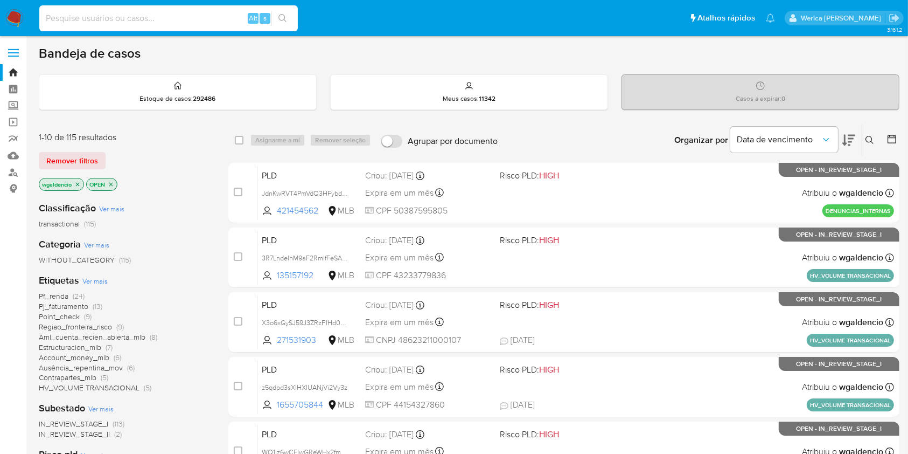
click at [143, 19] on input at bounding box center [168, 18] width 259 height 14
paste input "1962838453"
type input "1962838453"
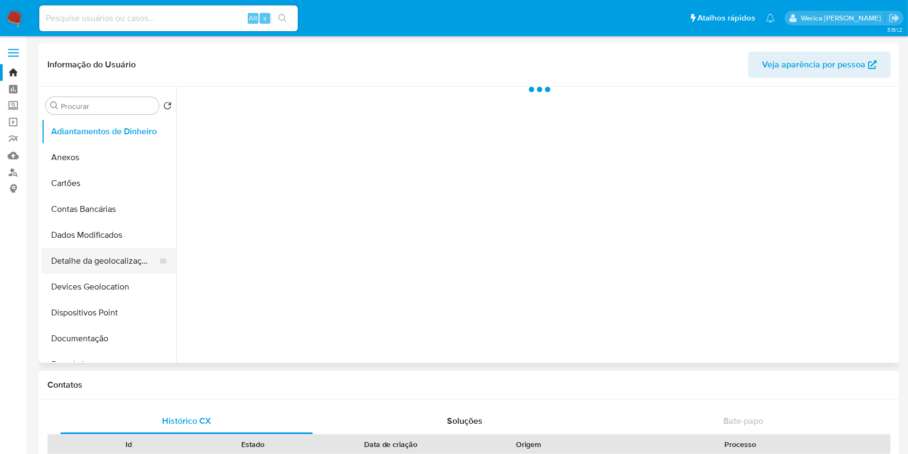
scroll to position [287, 0]
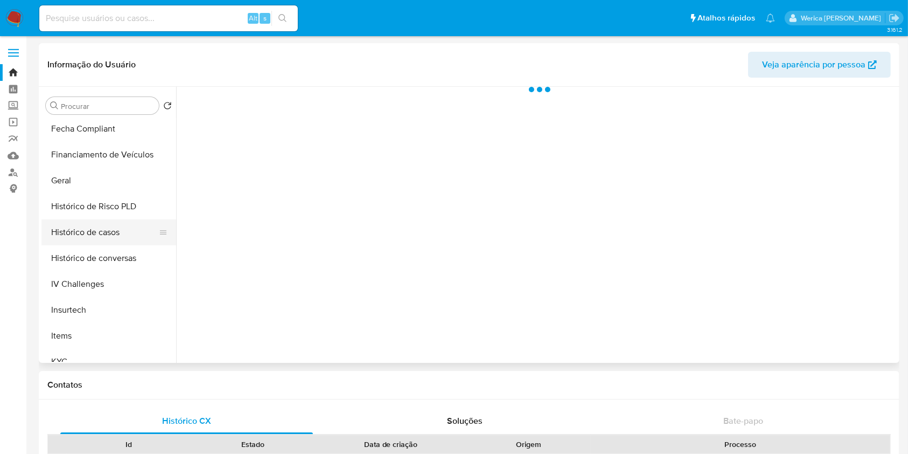
select select "10"
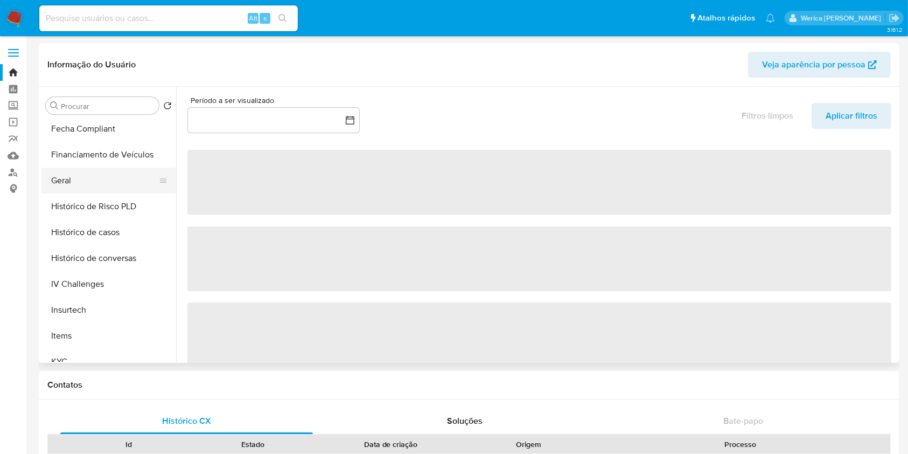
click at [94, 172] on button "Geral" at bounding box center [104, 181] width 126 height 26
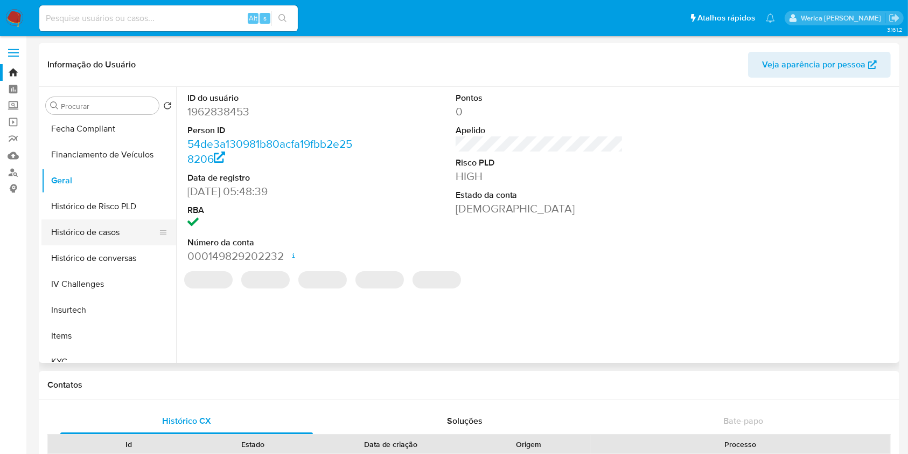
click at [106, 233] on button "Histórico de casos" at bounding box center [104, 232] width 126 height 26
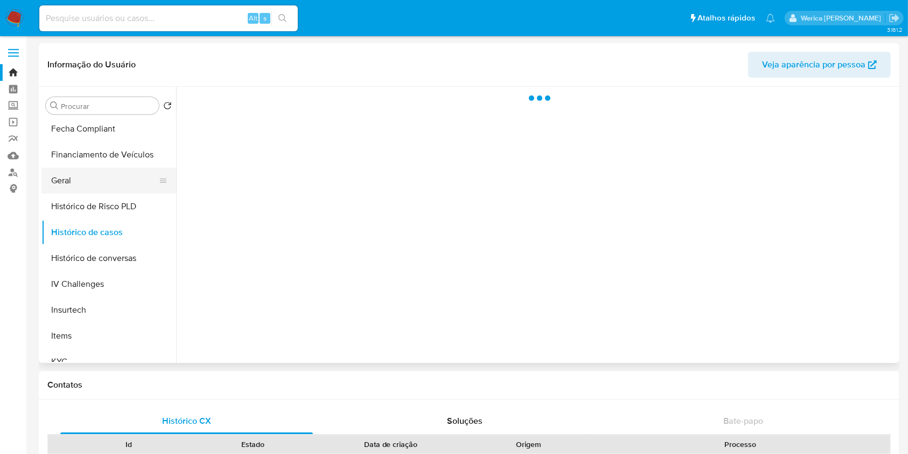
click at [72, 171] on button "Geral" at bounding box center [104, 181] width 126 height 26
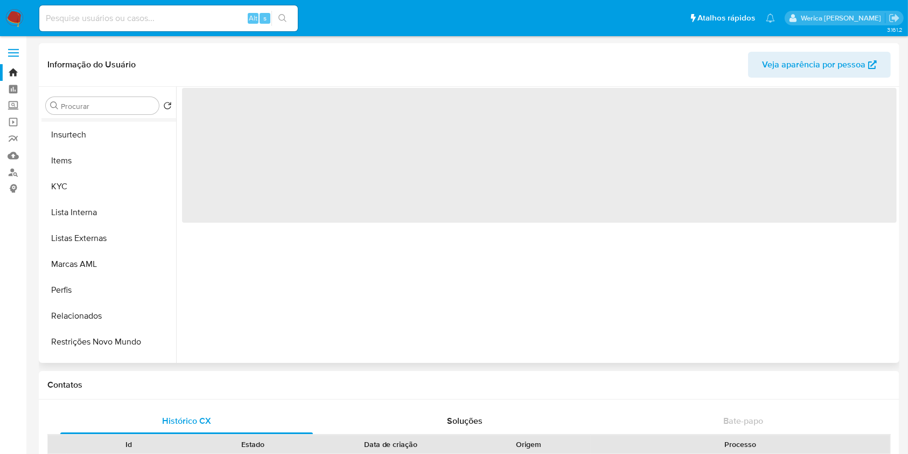
scroll to position [503, 0]
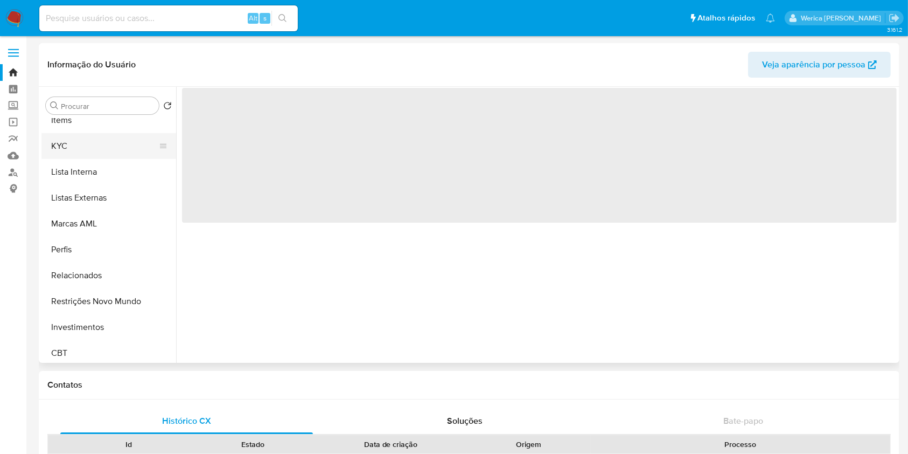
click at [76, 134] on button "KYC" at bounding box center [104, 146] width 126 height 26
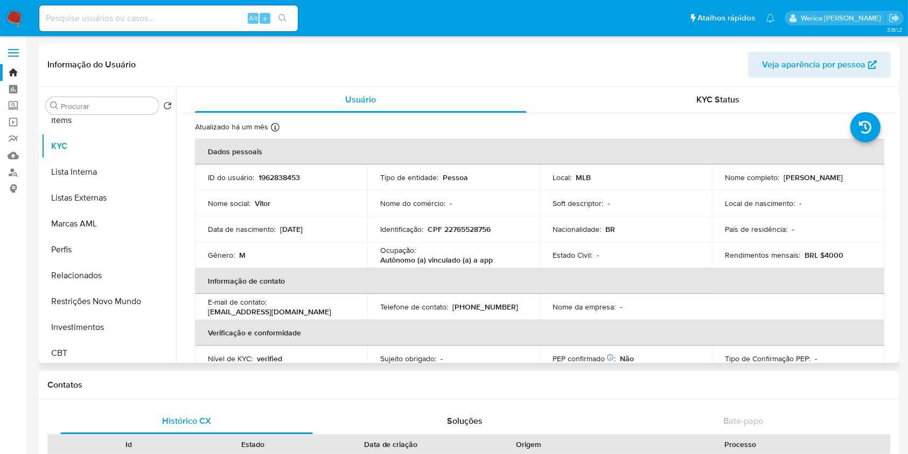
click at [499, 228] on div "Identificação : CPF 22765528756" at bounding box center [453, 229] width 147 height 10
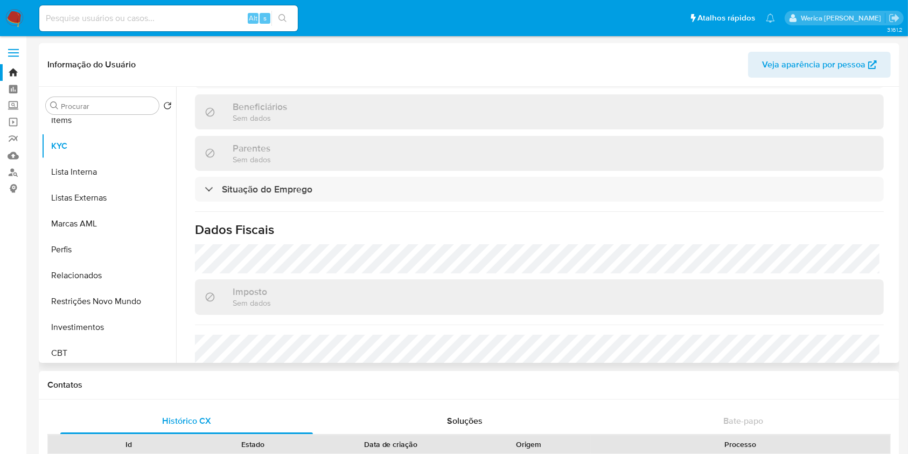
scroll to position [469, 0]
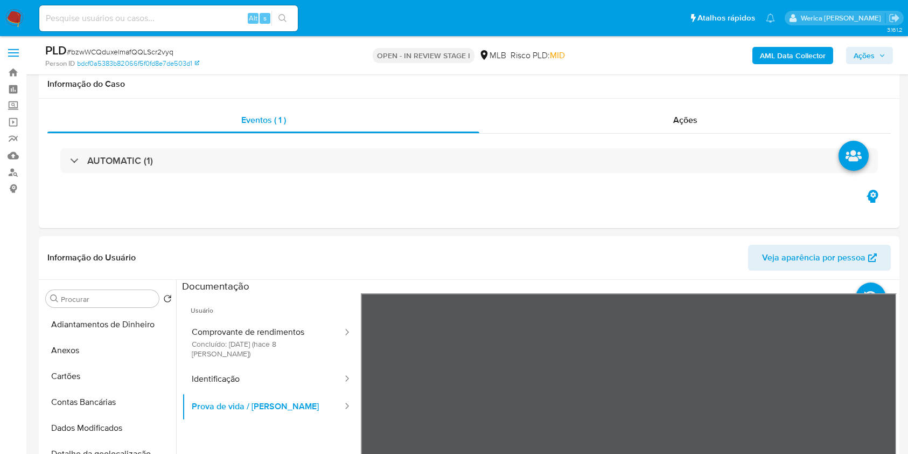
select select "10"
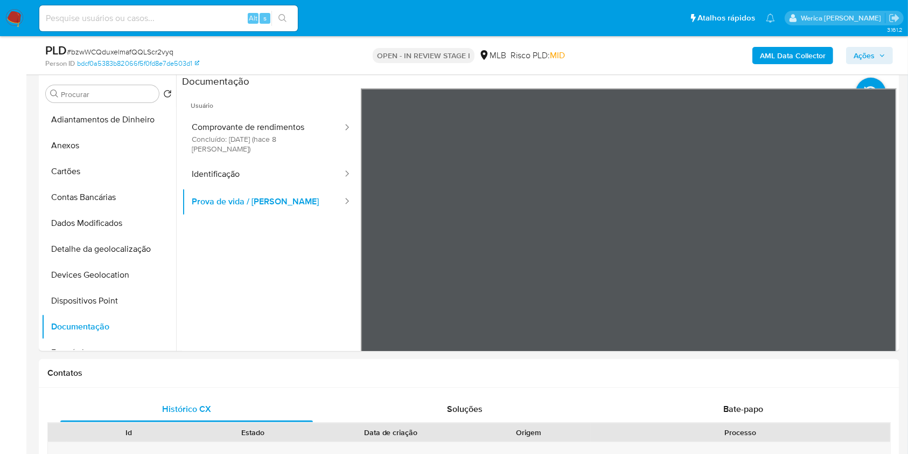
scroll to position [128, 0]
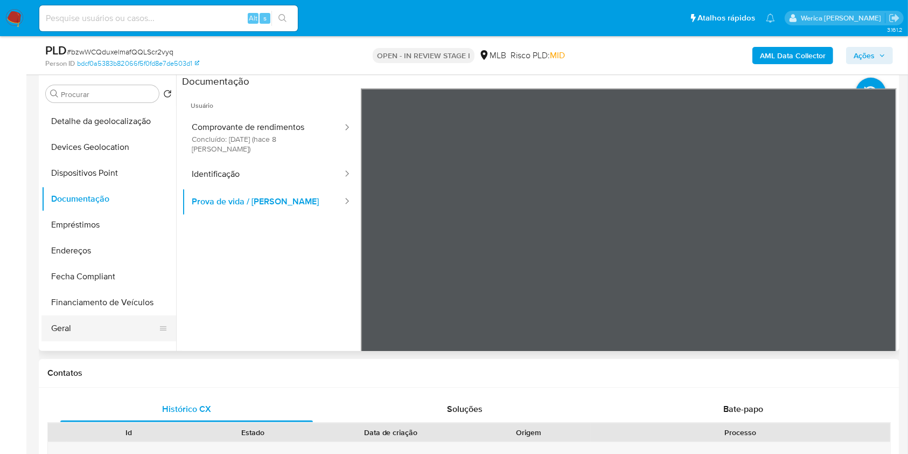
click at [102, 325] on button "Geral" at bounding box center [104, 328] width 126 height 26
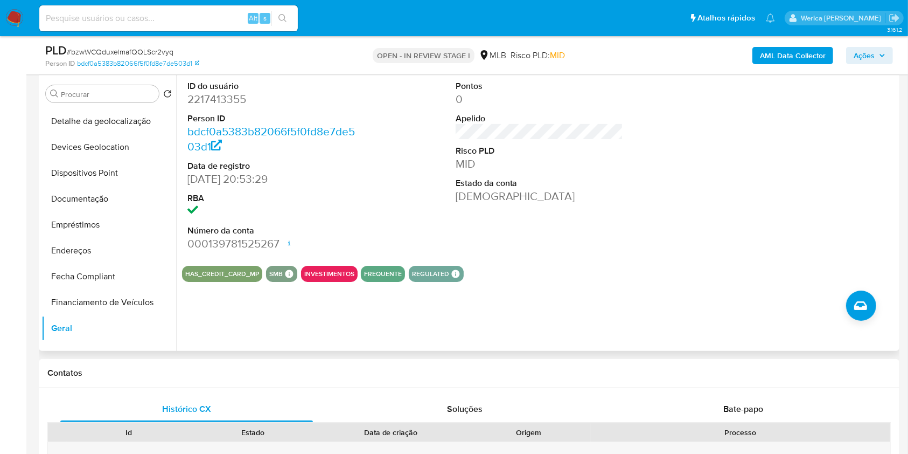
click at [771, 186] on div at bounding box center [807, 166] width 179 height 182
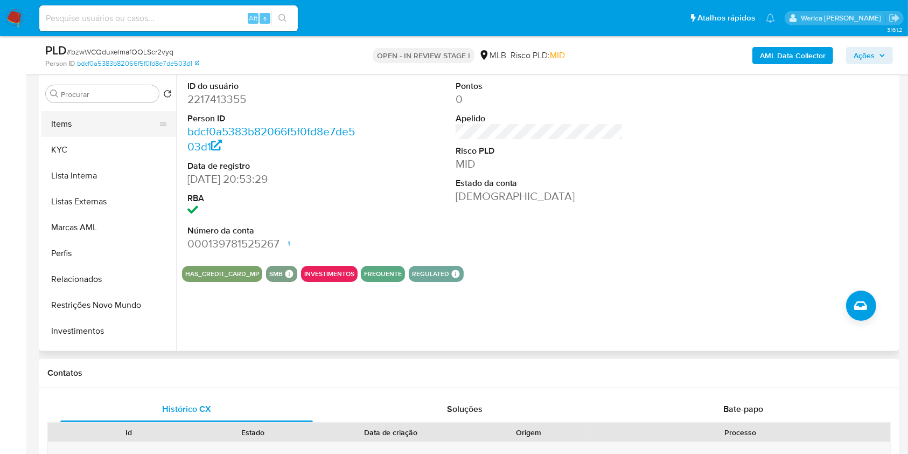
click at [57, 134] on button "Items" at bounding box center [104, 124] width 126 height 26
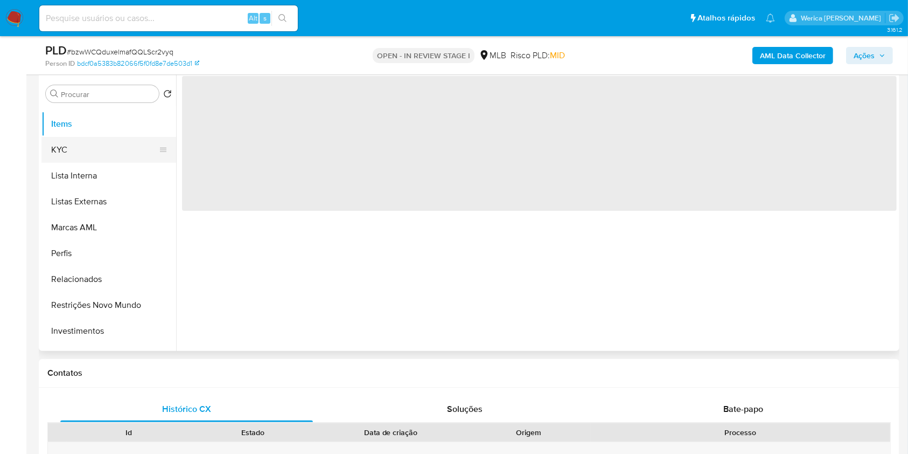
click at [43, 141] on button "KYC" at bounding box center [104, 150] width 126 height 26
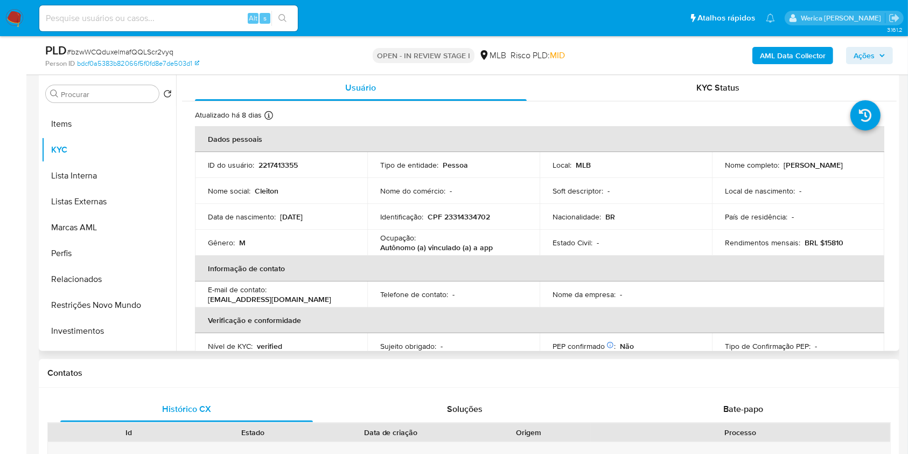
click at [832, 241] on p "BRL $15810" at bounding box center [824, 243] width 39 height 10
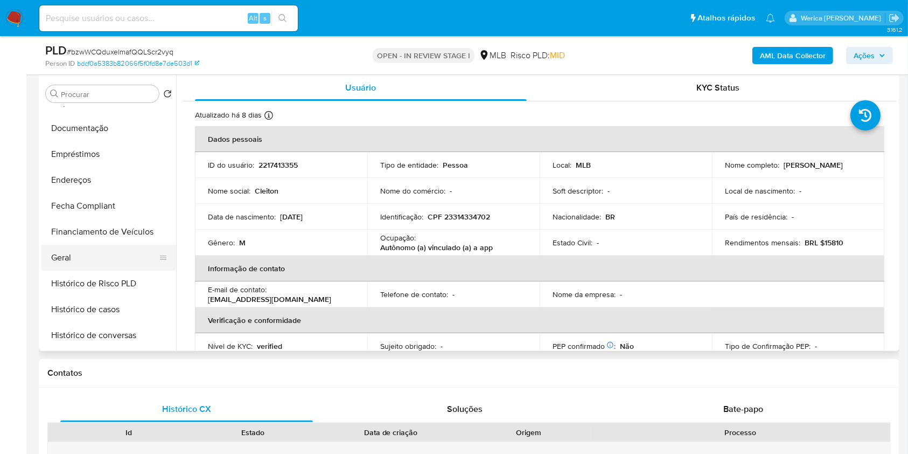
scroll to position [128, 0]
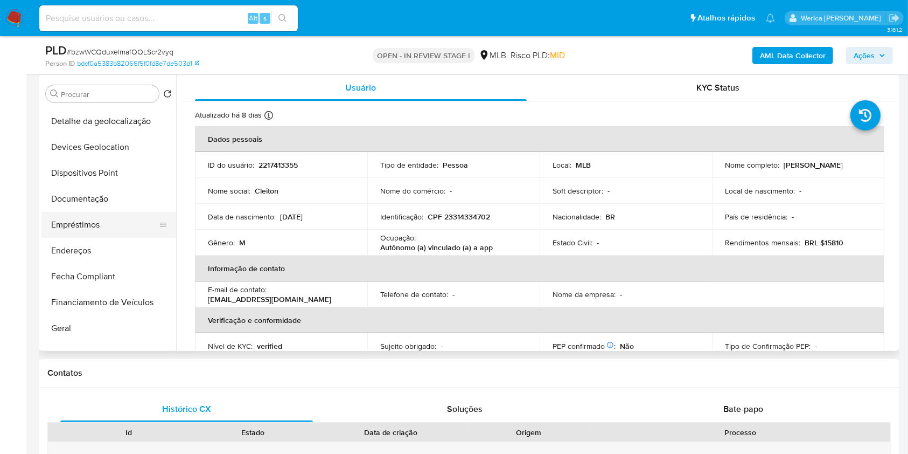
click at [102, 231] on button "Empréstimos" at bounding box center [104, 225] width 126 height 26
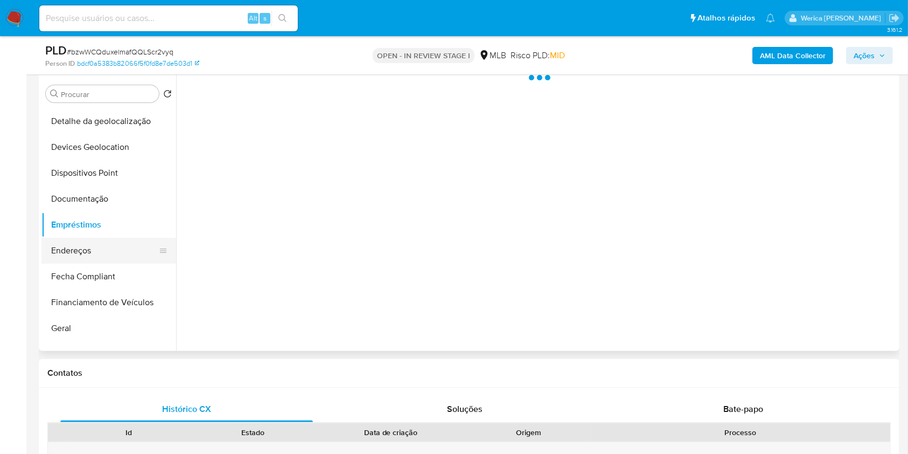
click at [102, 245] on button "Endereços" at bounding box center [104, 251] width 126 height 26
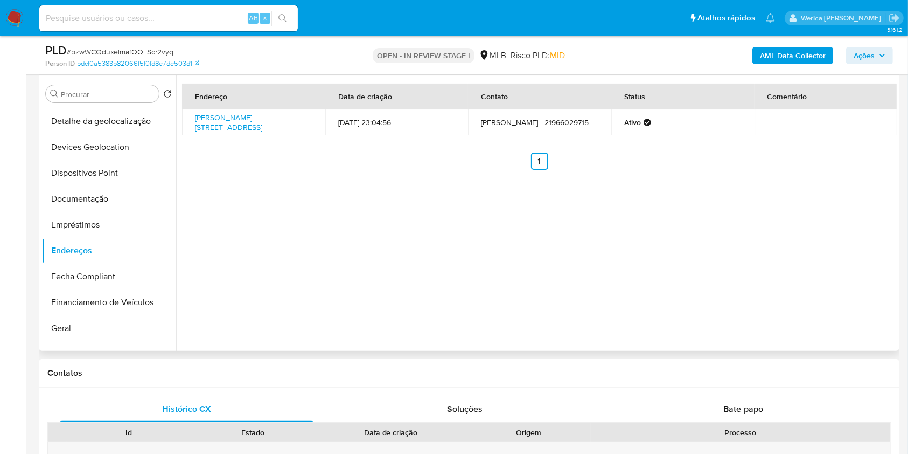
click at [661, 226] on div "Endereço Data de criação Contato Status Comentário Rua Moisés 53, Rio De Janeir…" at bounding box center [536, 213] width 721 height 276
click at [661, 225] on div "Endereço Data de criação Contato Status Comentário Rua Moisés 53, Rio De Janeir…" at bounding box center [536, 213] width 721 height 276
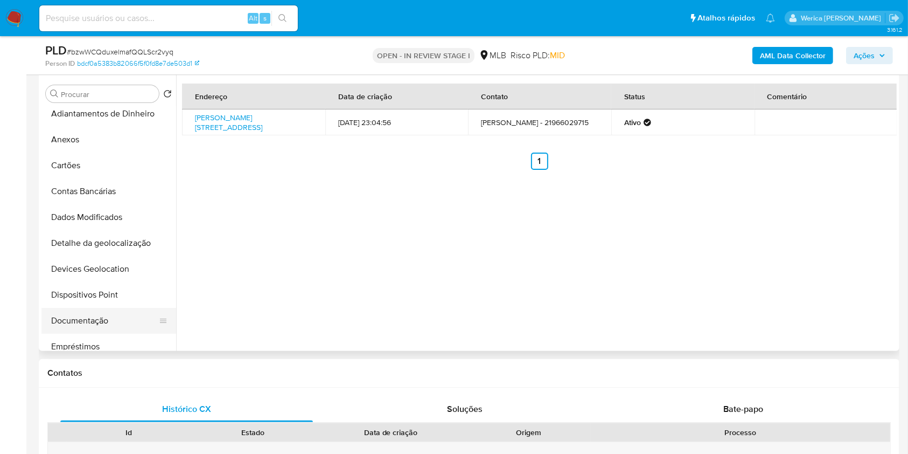
scroll to position [0, 0]
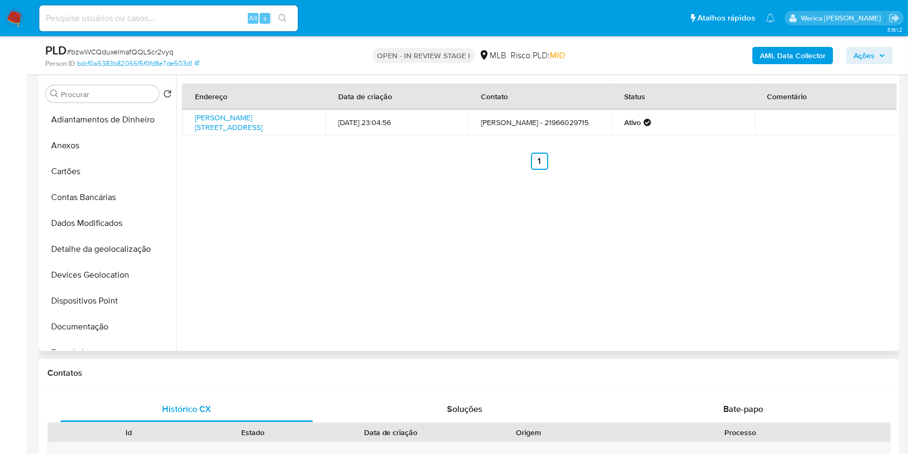
drag, startPoint x: 91, startPoint y: 239, endPoint x: 174, endPoint y: 268, distance: 87.7
click at [91, 238] on button "Detalhe da geolocalização" at bounding box center [108, 249] width 135 height 26
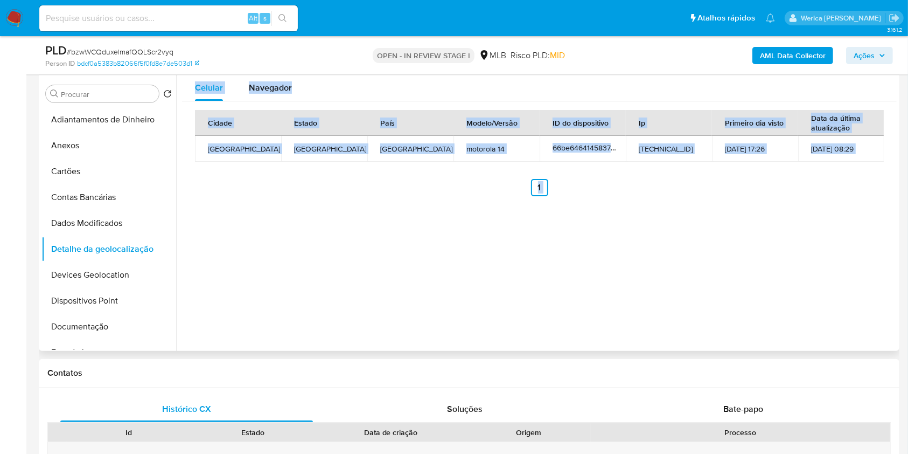
click at [696, 287] on div "Celular Navegador Cidade Estado País Modelo/Versão ID do dispositivo Ip Primeir…" at bounding box center [536, 213] width 721 height 276
click at [685, 215] on div "Celular Navegador Cidade Estado País Modelo/Versão ID do dispositivo Ip Primeir…" at bounding box center [536, 213] width 721 height 276
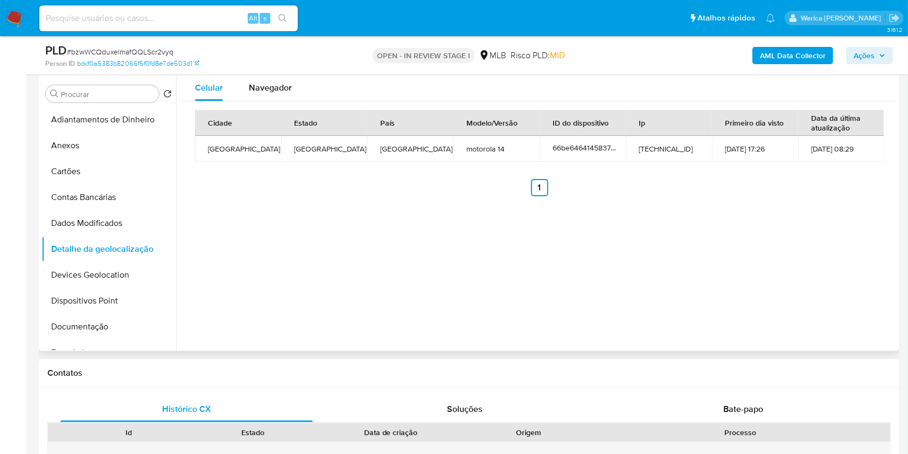
click at [776, 167] on div "Cidade Estado País Modelo/Versão ID do dispositivo Ip Primeiro dia visto Data d…" at bounding box center [539, 153] width 689 height 86
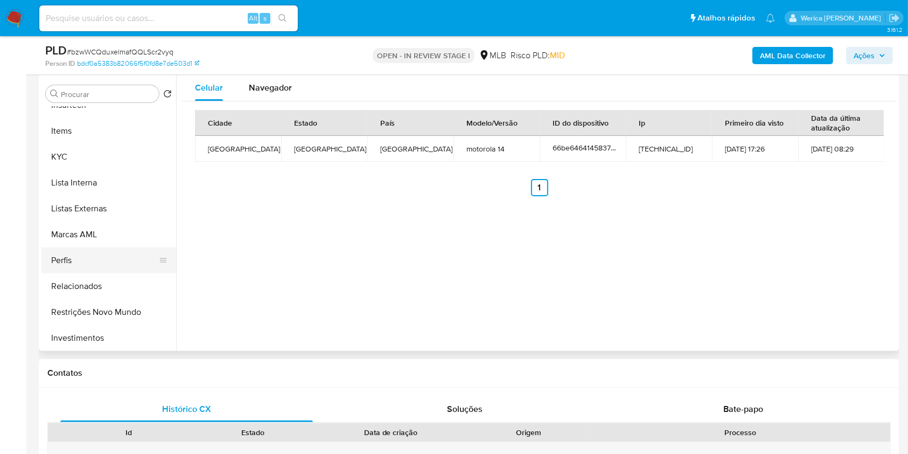
scroll to position [503, 0]
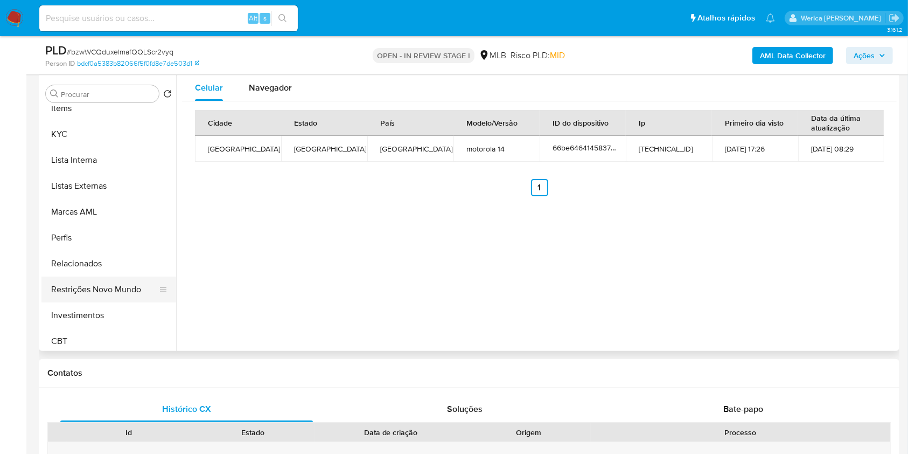
click at [76, 287] on button "Restrições Novo Mundo" at bounding box center [104, 289] width 126 height 26
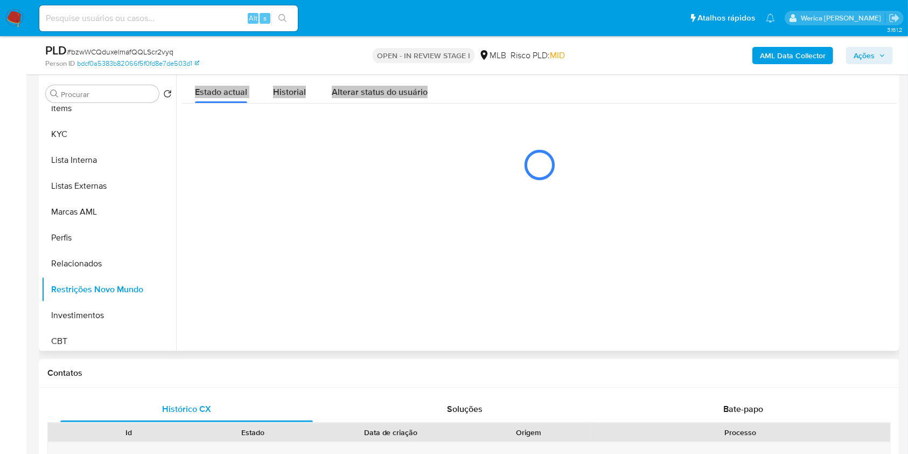
click at [270, 80] on button "Historial" at bounding box center [289, 89] width 59 height 29
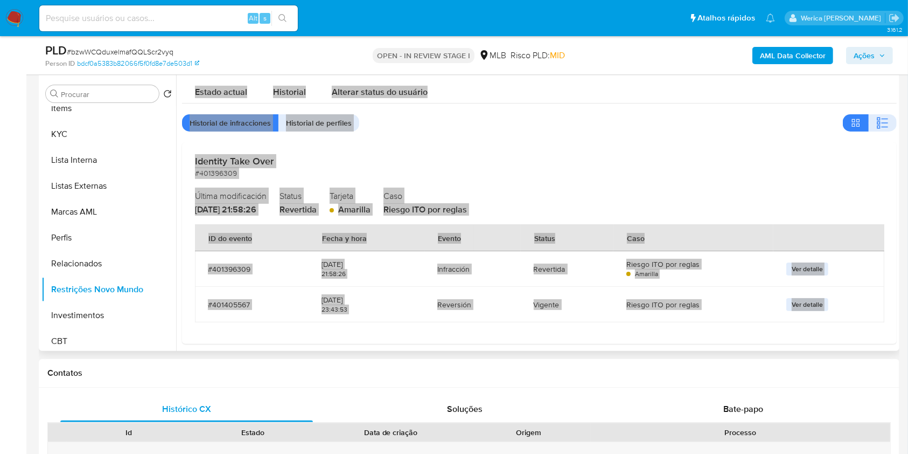
click at [723, 84] on div "Estado actual Historial Alterar status do usuário" at bounding box center [539, 89] width 715 height 29
click at [715, 145] on div "Identity Take Over #401396309 Última modificación 17/01/2025 - 21:58:26 Status …" at bounding box center [539, 242] width 715 height 201
click at [877, 129] on icon "button" at bounding box center [882, 122] width 13 height 13
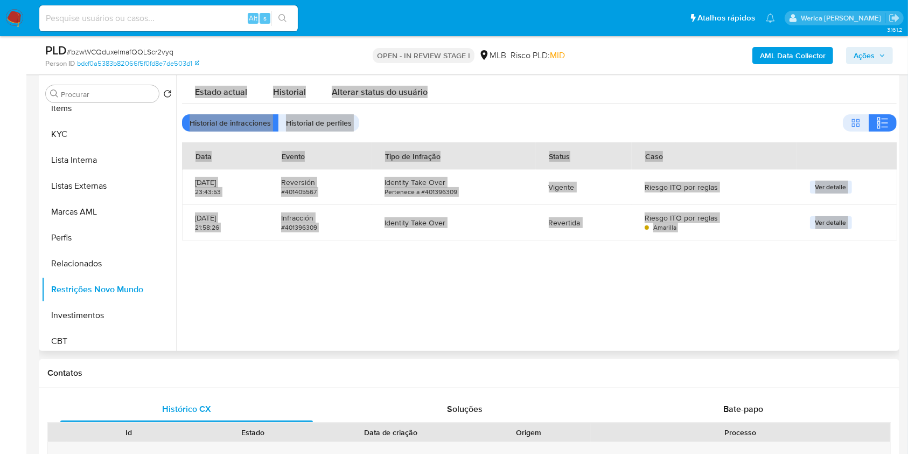
click at [852, 80] on div "Estado actual Historial Alterar status do usuário" at bounding box center [539, 89] width 715 height 29
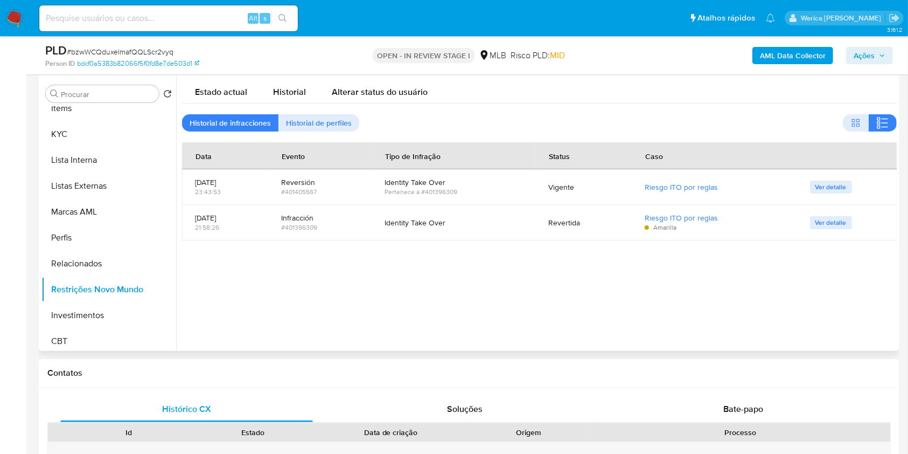
click at [852, 80] on div "Estado actual Historial Alterar status do usuário" at bounding box center [539, 89] width 715 height 29
click at [768, 335] on div at bounding box center [536, 213] width 721 height 276
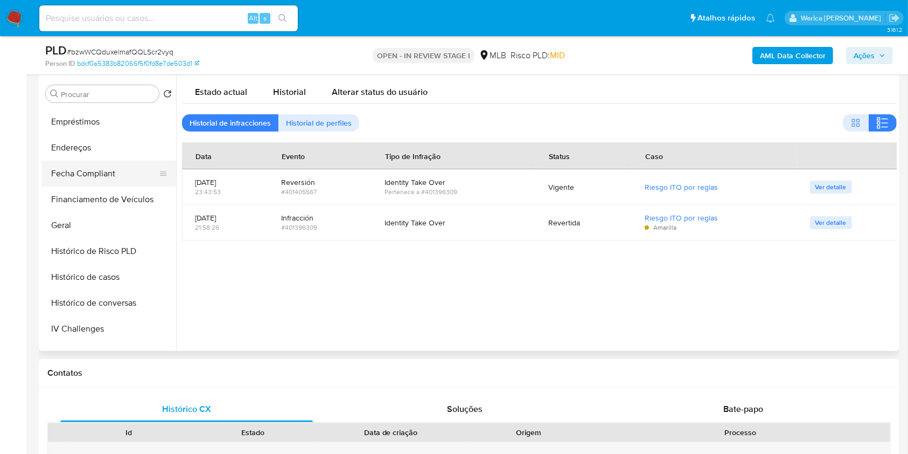
scroll to position [143, 0]
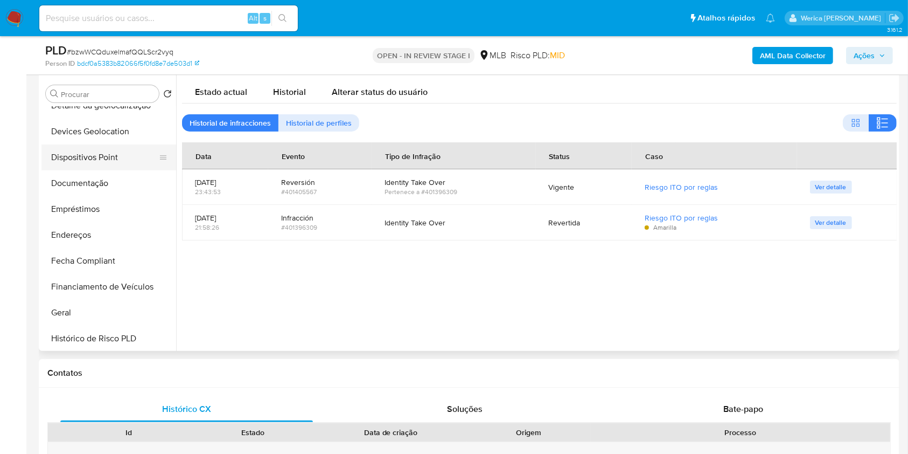
click at [65, 154] on button "Dispositivos Point" at bounding box center [104, 157] width 126 height 26
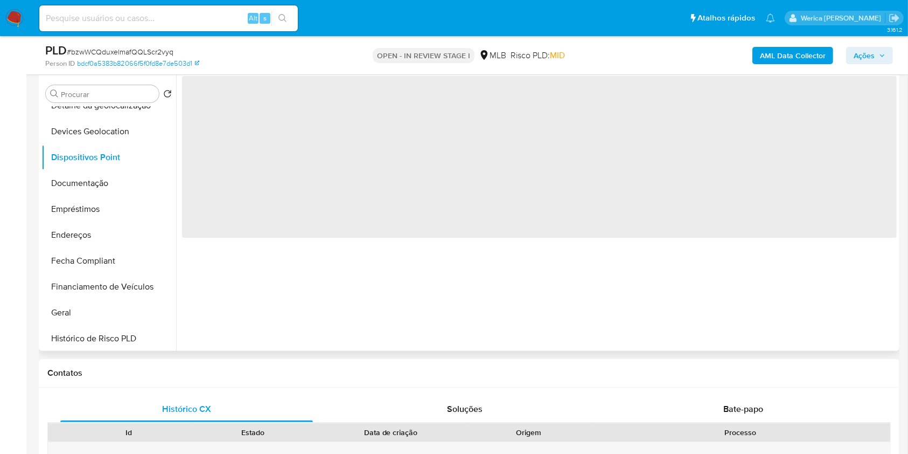
click at [519, 330] on div "‌" at bounding box center [536, 213] width 721 height 276
click at [376, 218] on span "‌" at bounding box center [539, 157] width 715 height 162
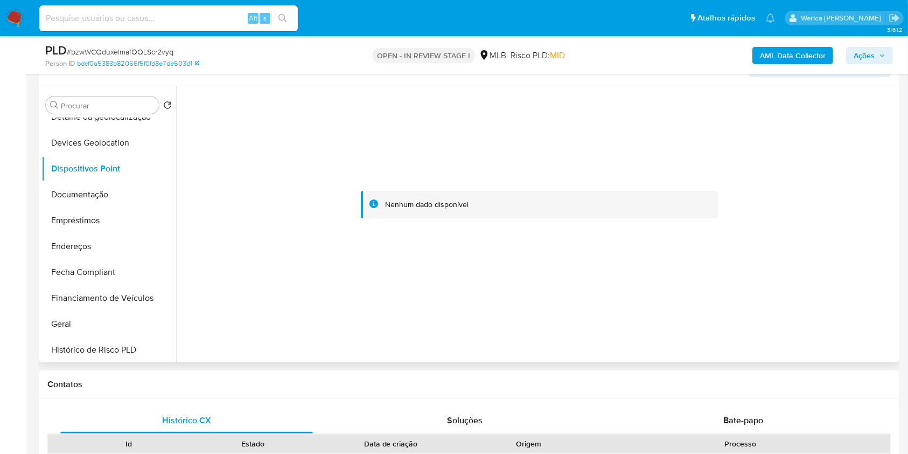
scroll to position [205, 0]
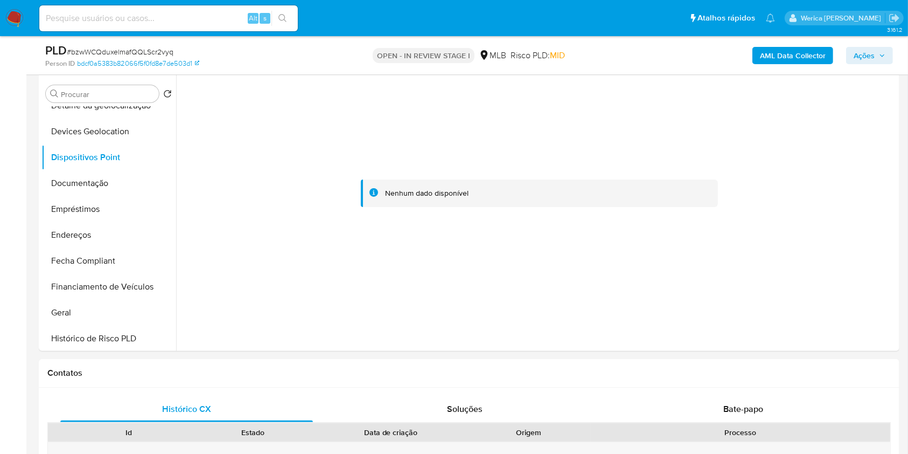
click at [801, 273] on div at bounding box center [539, 193] width 715 height 237
click at [845, 241] on div at bounding box center [539, 193] width 715 height 237
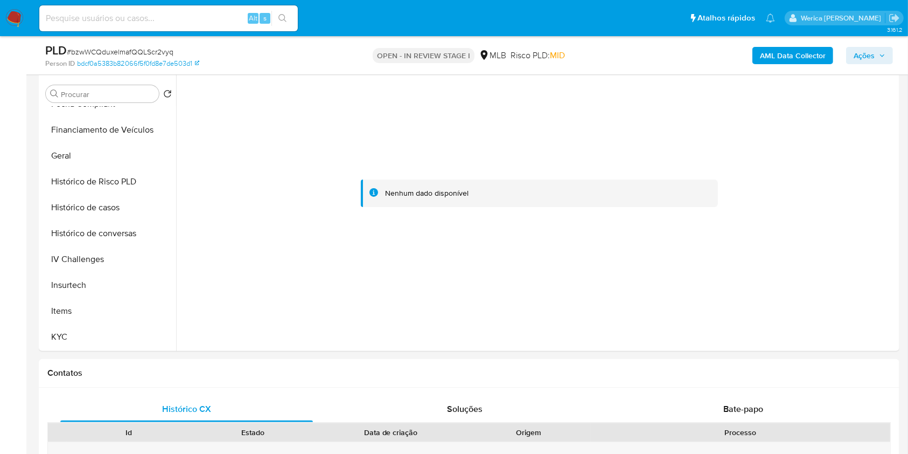
scroll to position [431, 0]
click at [58, 213] on button "KYC" at bounding box center [104, 206] width 126 height 26
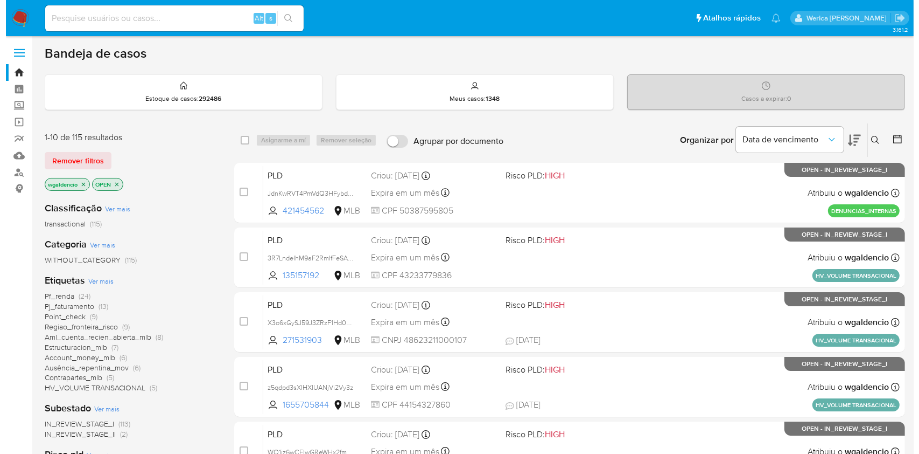
scroll to position [72, 0]
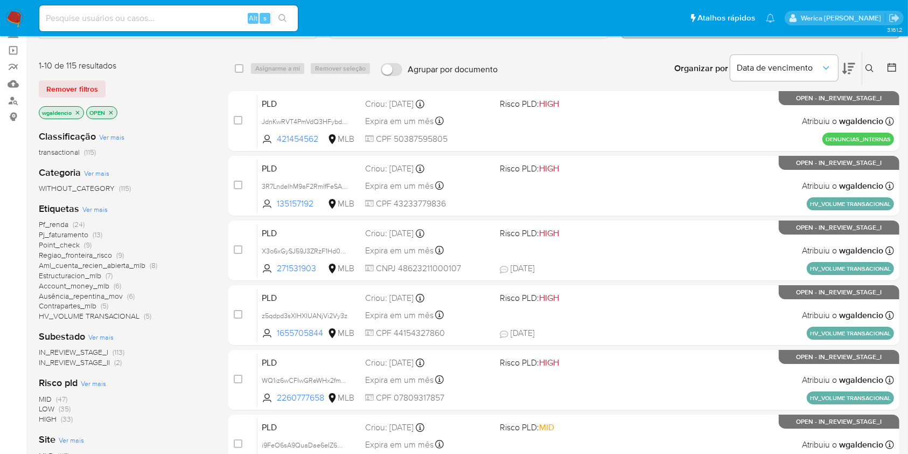
click at [88, 205] on span "Ver mais" at bounding box center [94, 209] width 25 height 10
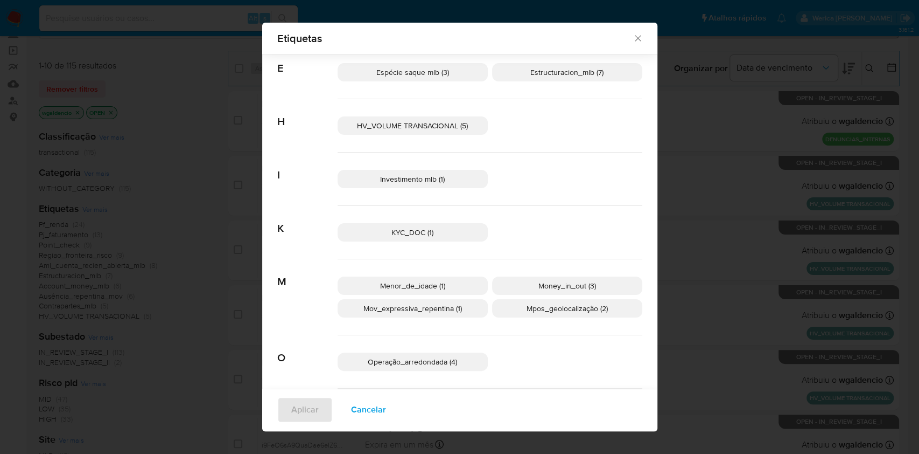
scroll to position [236, 0]
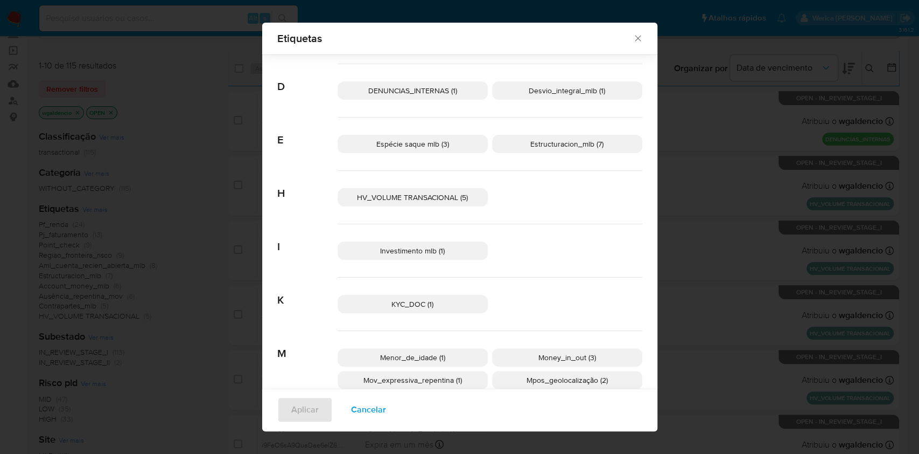
click at [411, 132] on div "Espécie saque mlb (3) Estructuracion_mlb (7)" at bounding box center [490, 143] width 305 height 53
click at [412, 134] on div "Espécie saque mlb (3) Estructuracion_mlb (7)" at bounding box center [490, 143] width 305 height 53
click at [419, 141] on span "Espécie saque mlb (3)" at bounding box center [412, 143] width 73 height 11
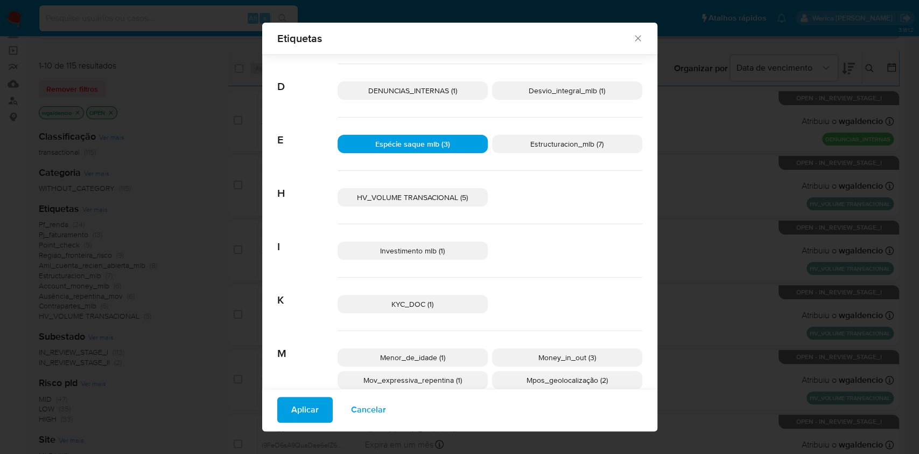
click at [291, 409] on span "Aplicar" at bounding box center [304, 409] width 27 height 24
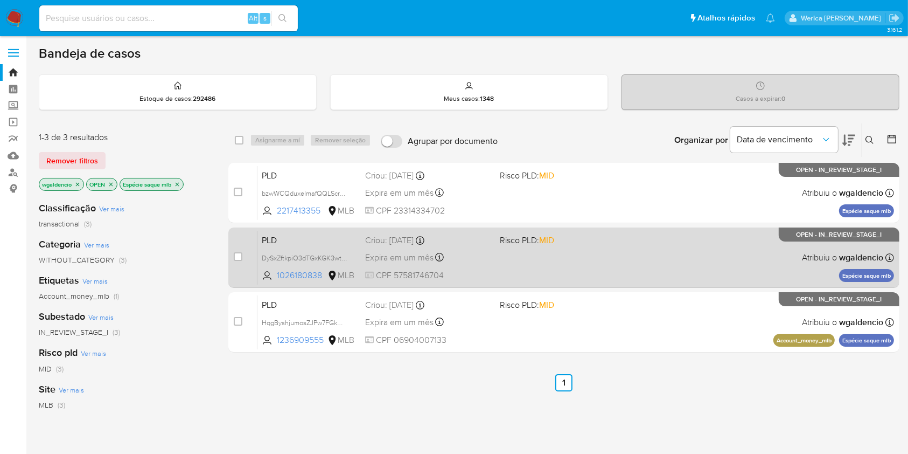
click at [620, 248] on div "PLD DySxZftkpiO3dTGxKGK3wtKO 1026180838 MLB Risco PLD: MID Criou: [DATE] Criou:…" at bounding box center [575, 257] width 637 height 54
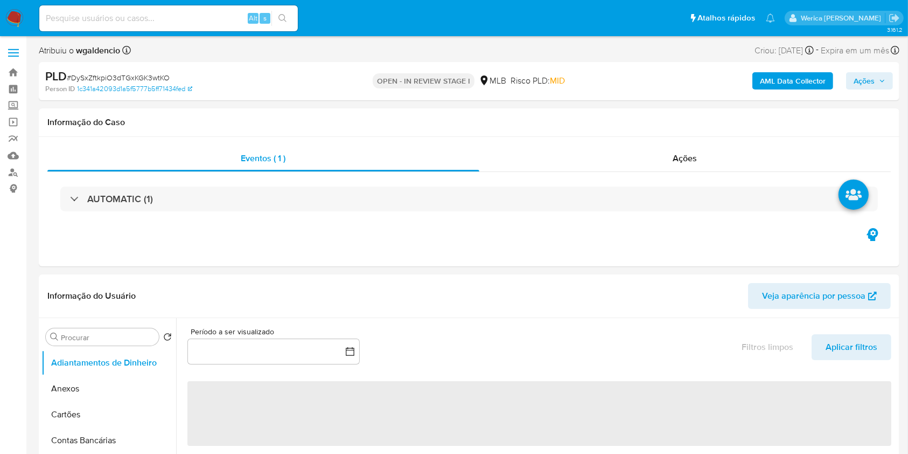
select select "10"
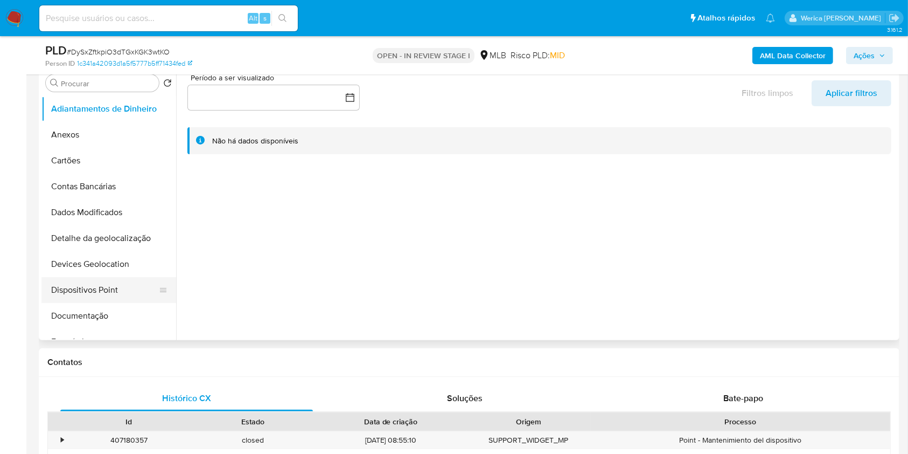
scroll to position [287, 0]
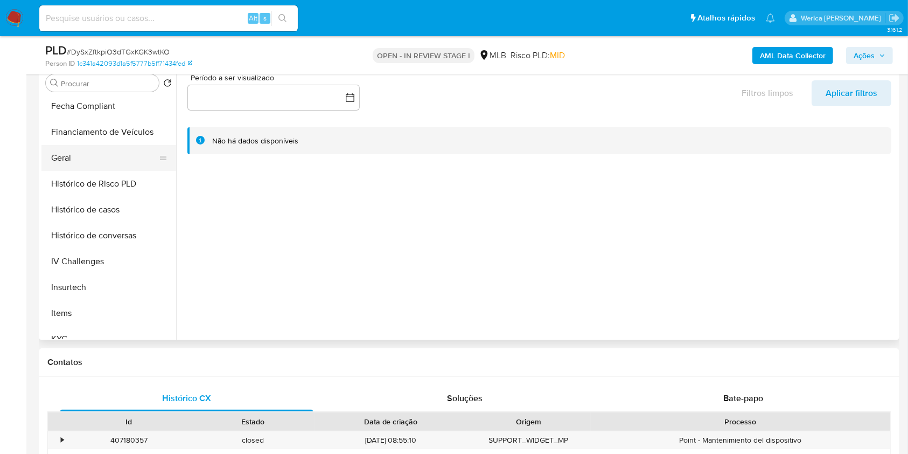
click at [71, 156] on button "Geral" at bounding box center [104, 158] width 126 height 26
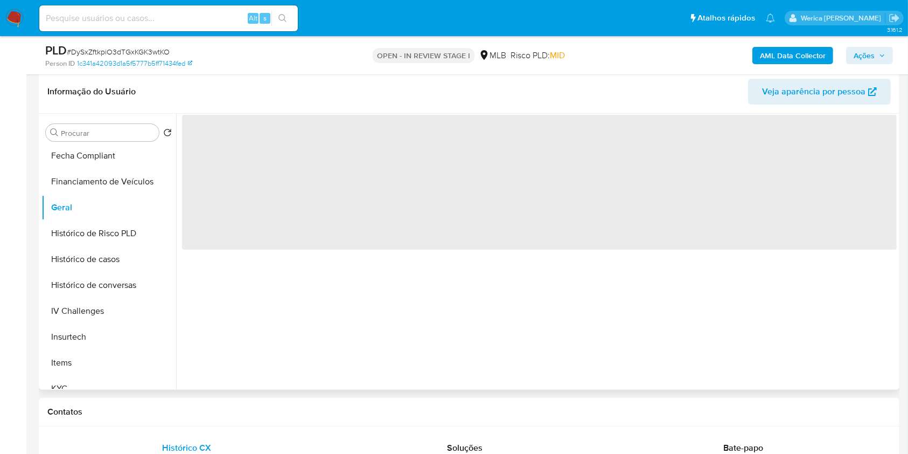
scroll to position [143, 0]
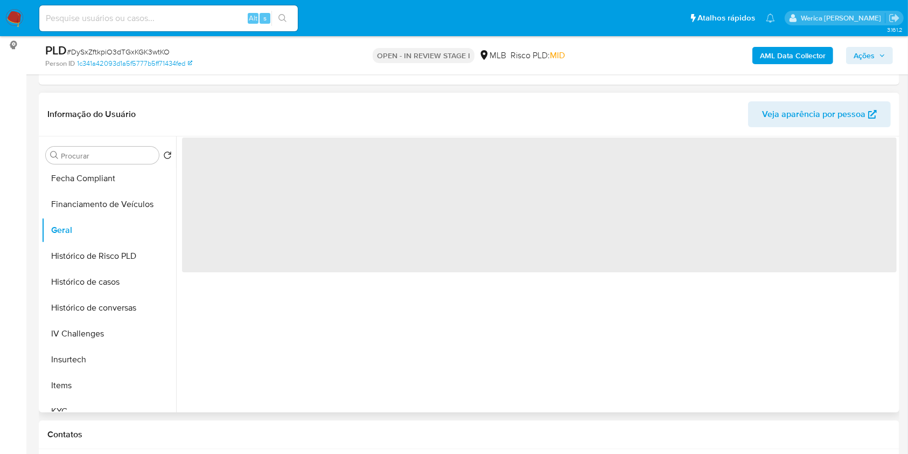
click at [284, 167] on span "‌" at bounding box center [539, 204] width 715 height 135
click at [285, 167] on span "‌" at bounding box center [539, 204] width 715 height 135
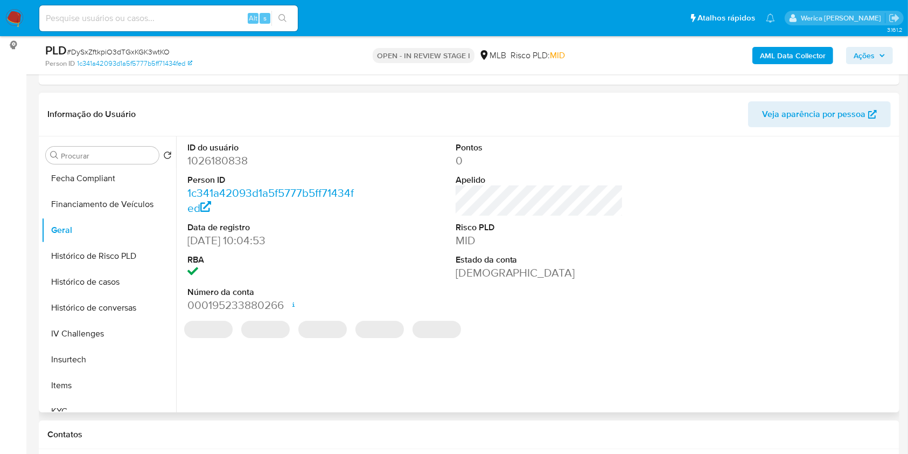
click at [282, 163] on dd "1026180838" at bounding box center [271, 160] width 168 height 15
click at [207, 159] on dd "1026180838" at bounding box center [271, 160] width 168 height 15
copy dd "1026180838"
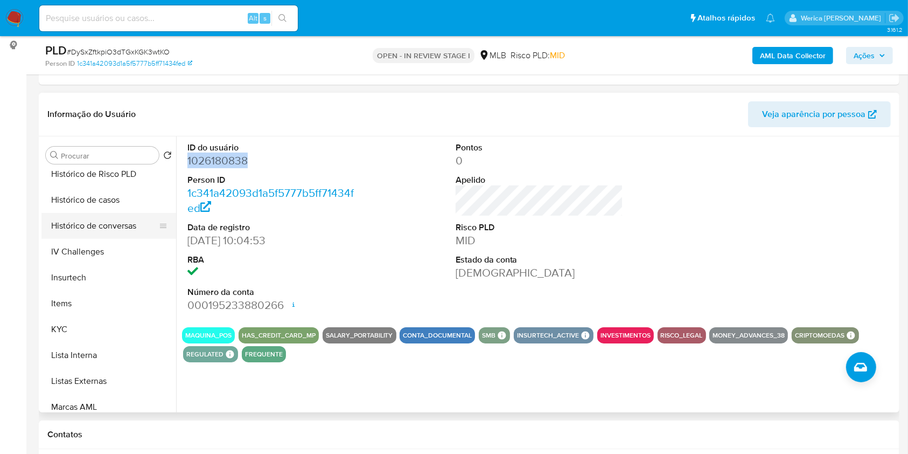
scroll to position [431, 0]
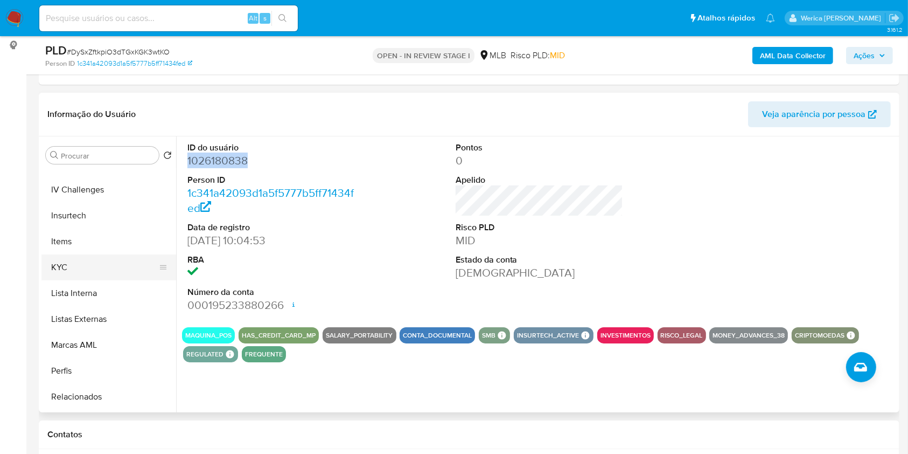
click at [84, 277] on button "KYC" at bounding box center [104, 267] width 126 height 26
